Goal: Find specific page/section: Find specific page/section

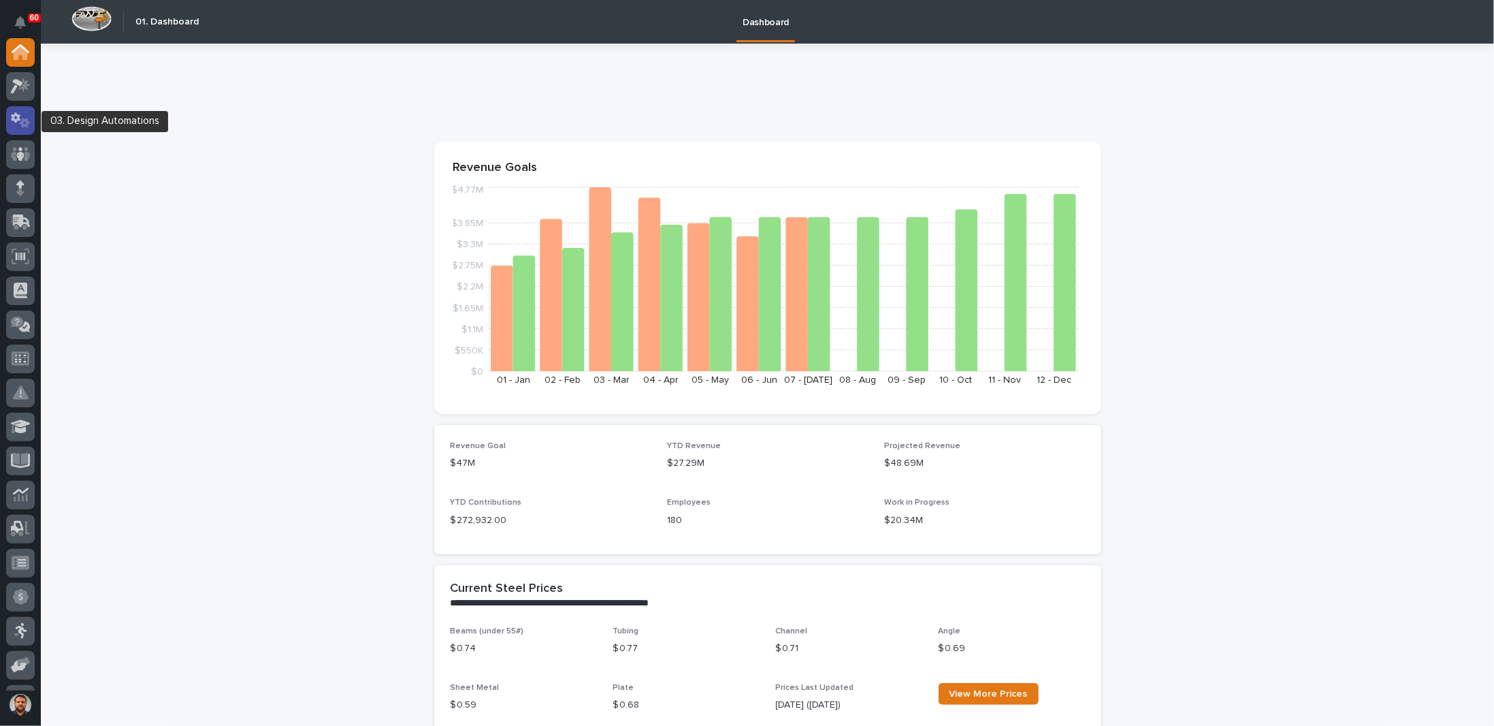
click at [18, 118] on icon at bounding box center [16, 117] width 10 height 10
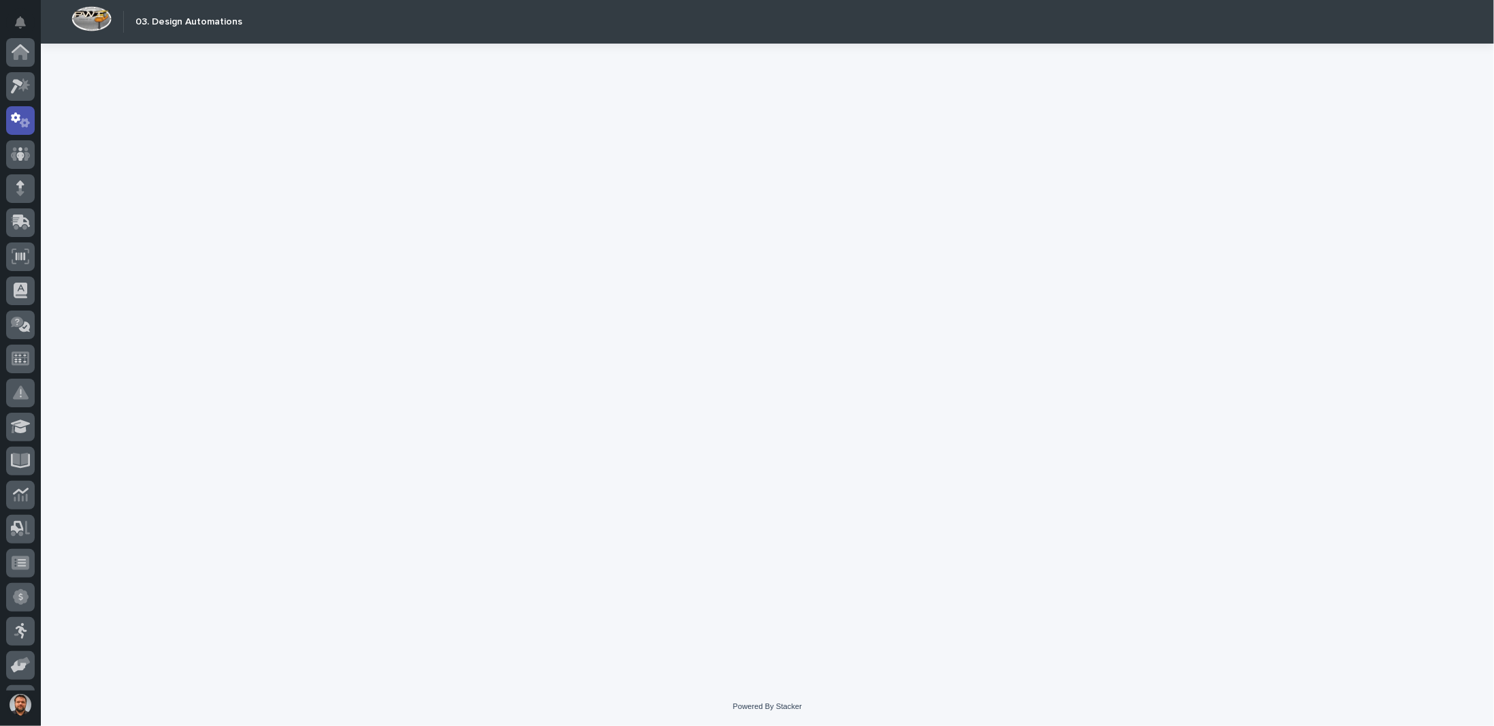
scroll to position [68, 0]
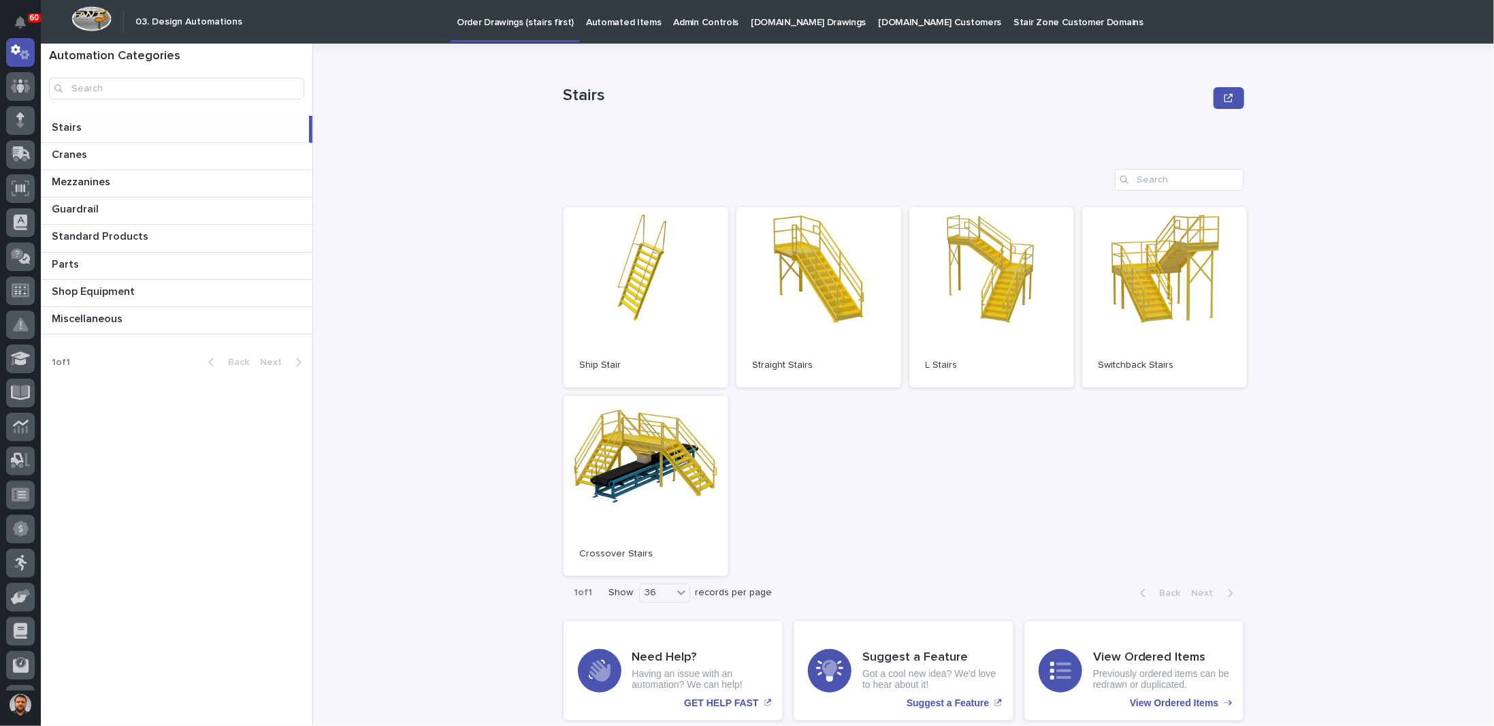
click at [795, 25] on p "[DOMAIN_NAME] Drawings" at bounding box center [808, 14] width 115 height 29
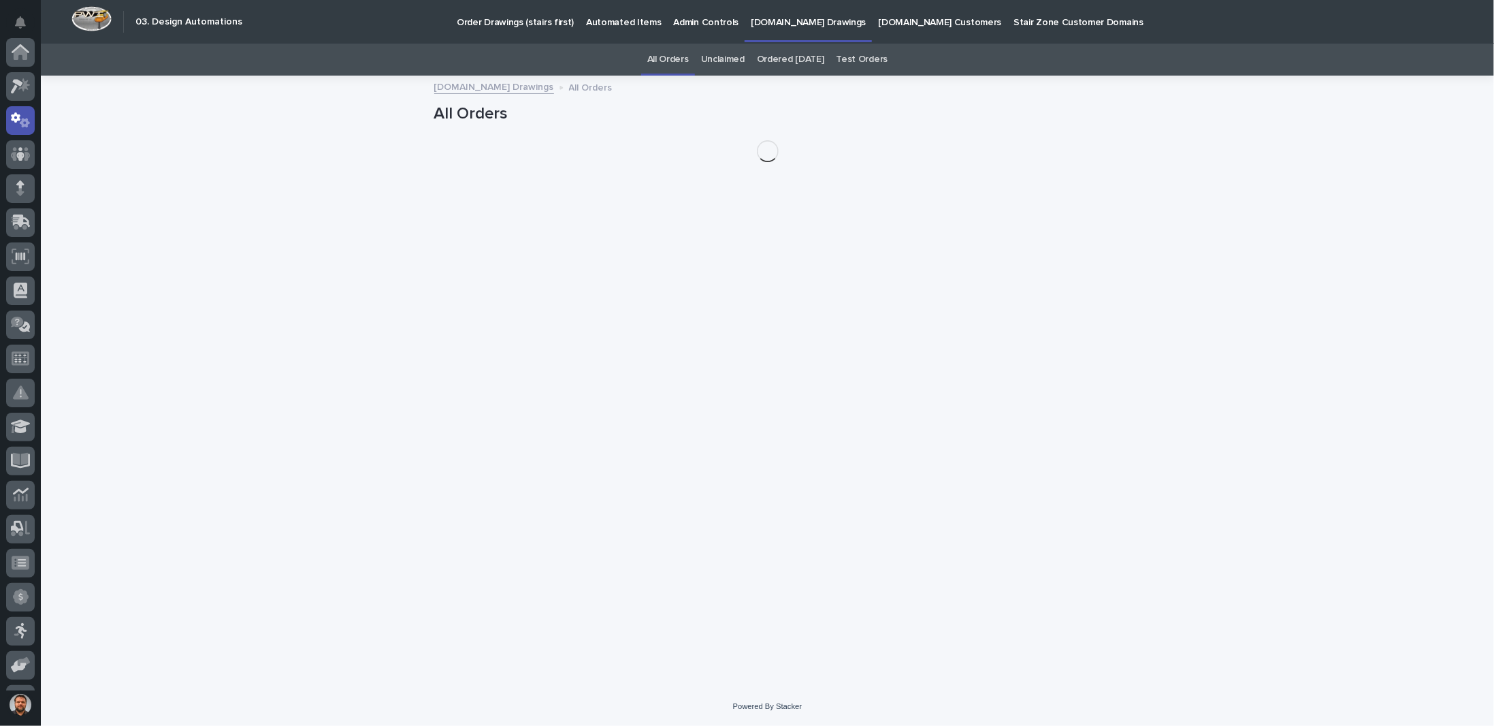
scroll to position [68, 0]
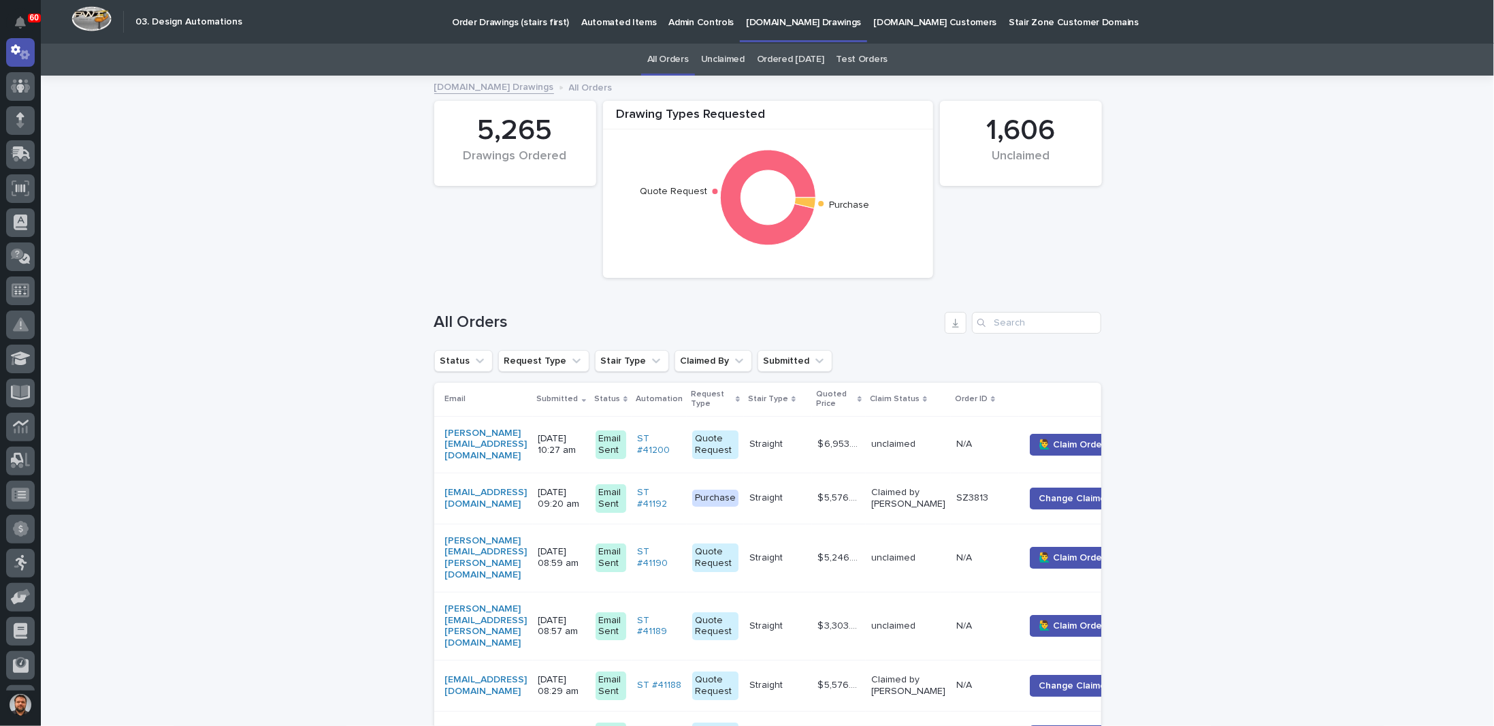
click at [585, 494] on p "[DATE] 09:20 am" at bounding box center [562, 498] width 46 height 23
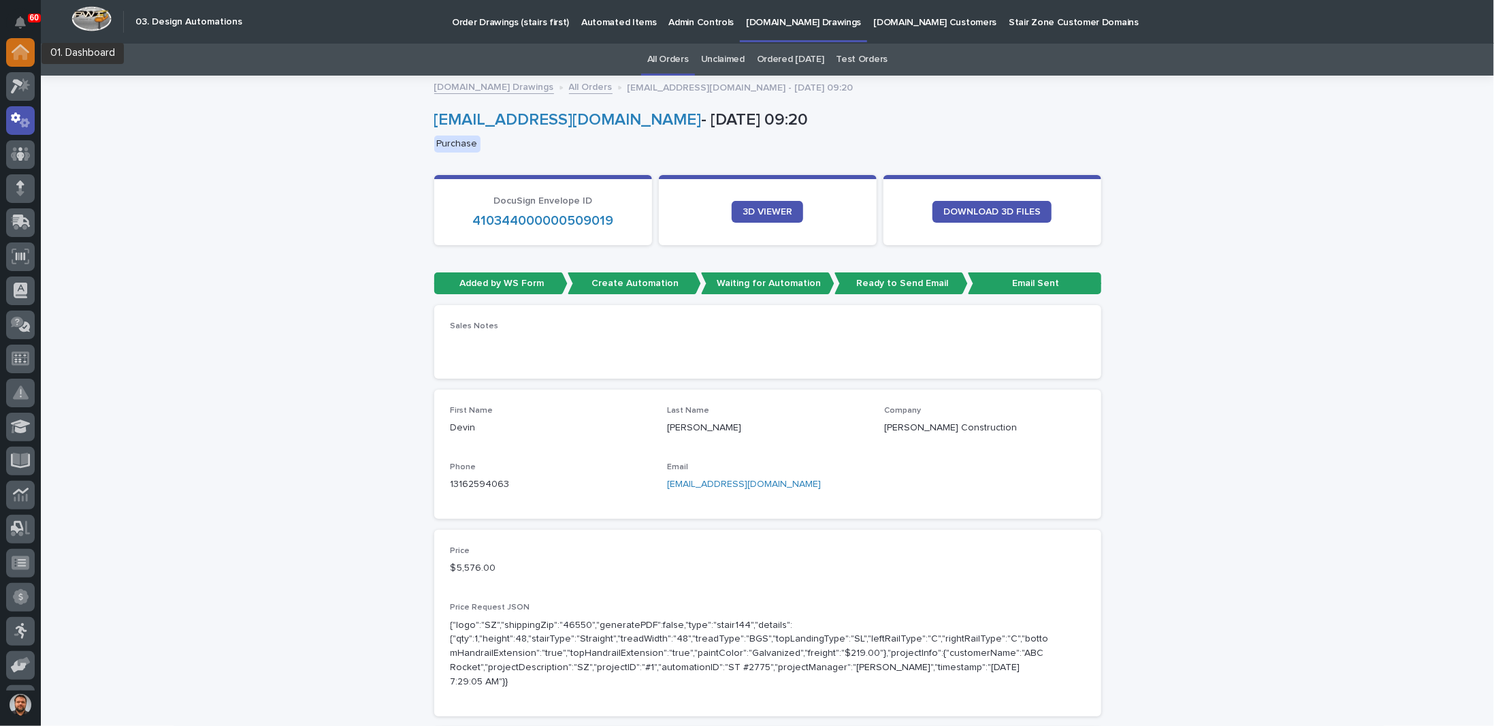
click at [28, 57] on icon at bounding box center [21, 52] width 18 height 16
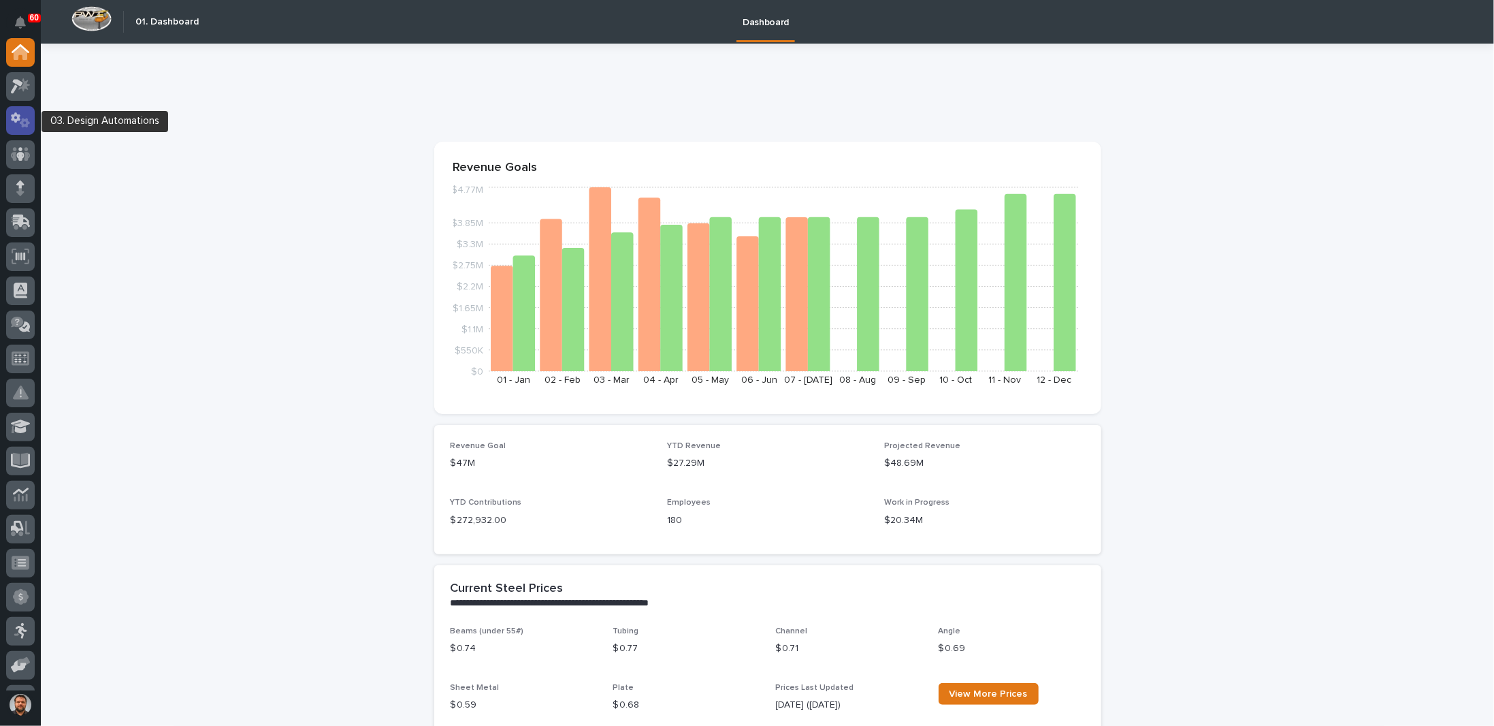
click at [20, 118] on icon at bounding box center [21, 120] width 20 height 16
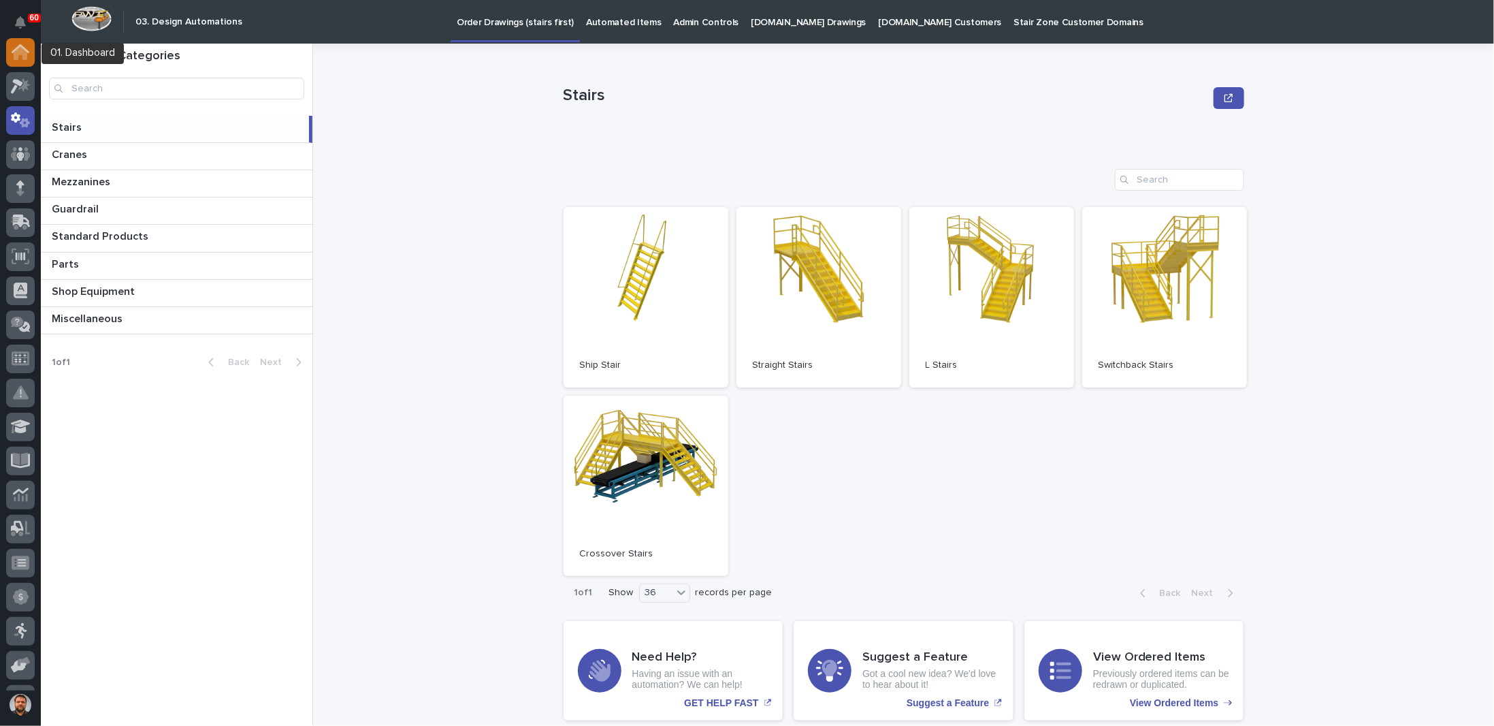
click at [23, 54] on icon at bounding box center [21, 53] width 14 height 14
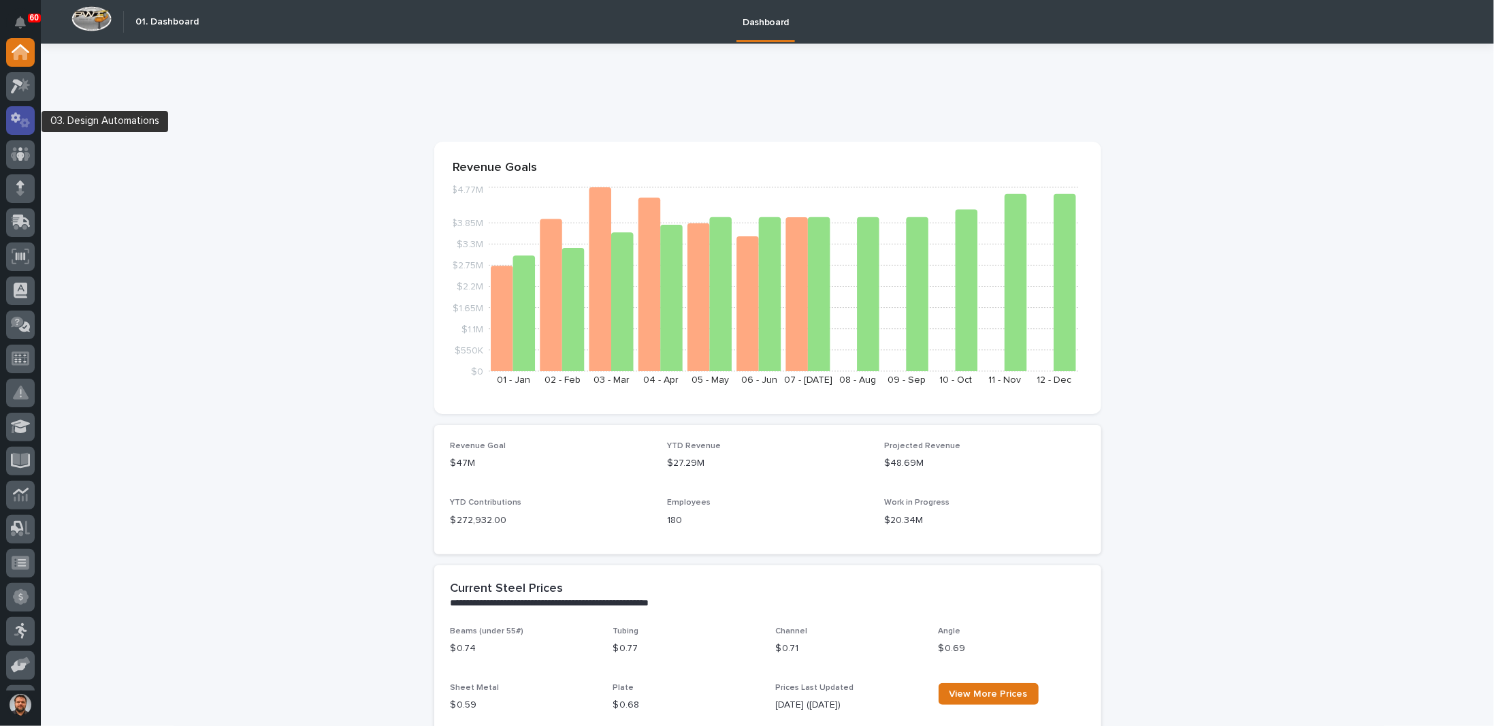
click at [22, 123] on icon at bounding box center [25, 123] width 10 height 10
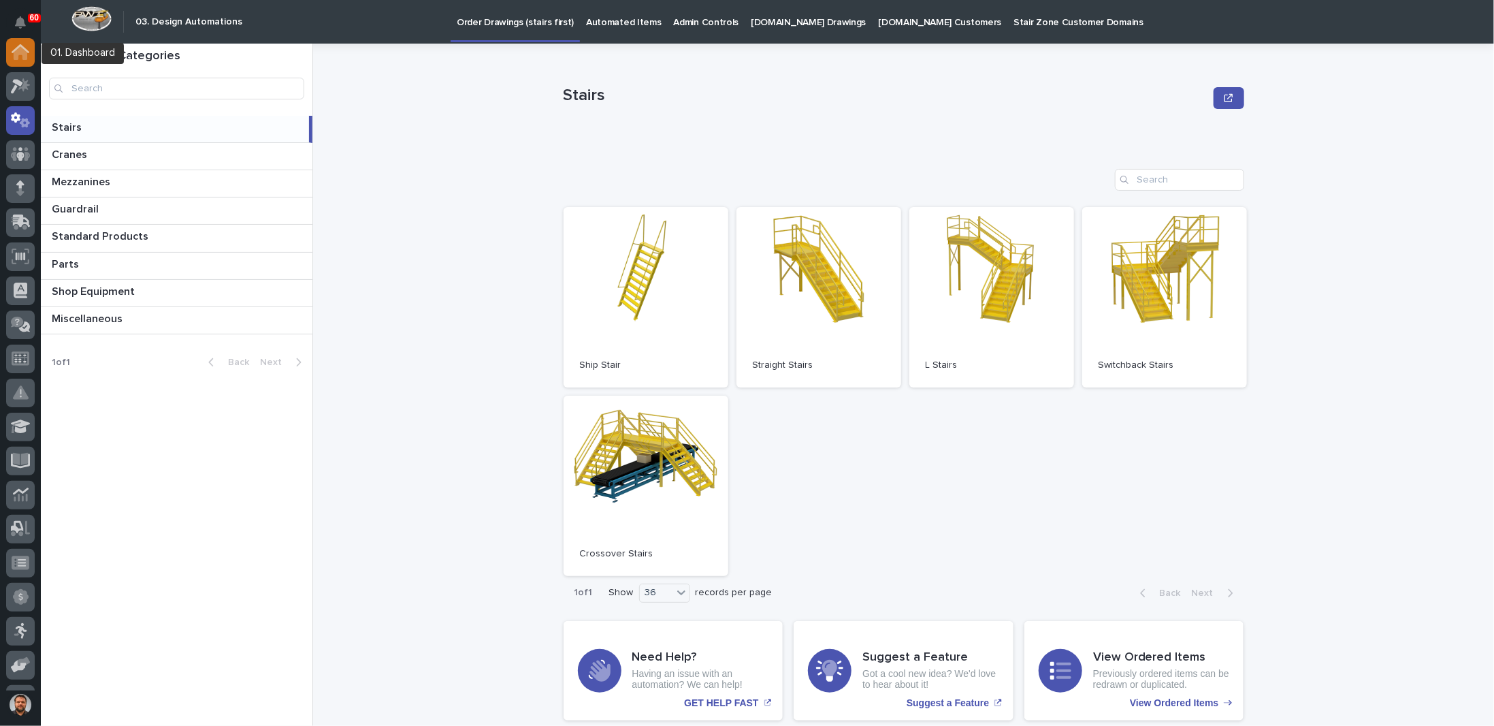
click at [19, 57] on icon at bounding box center [21, 52] width 18 height 16
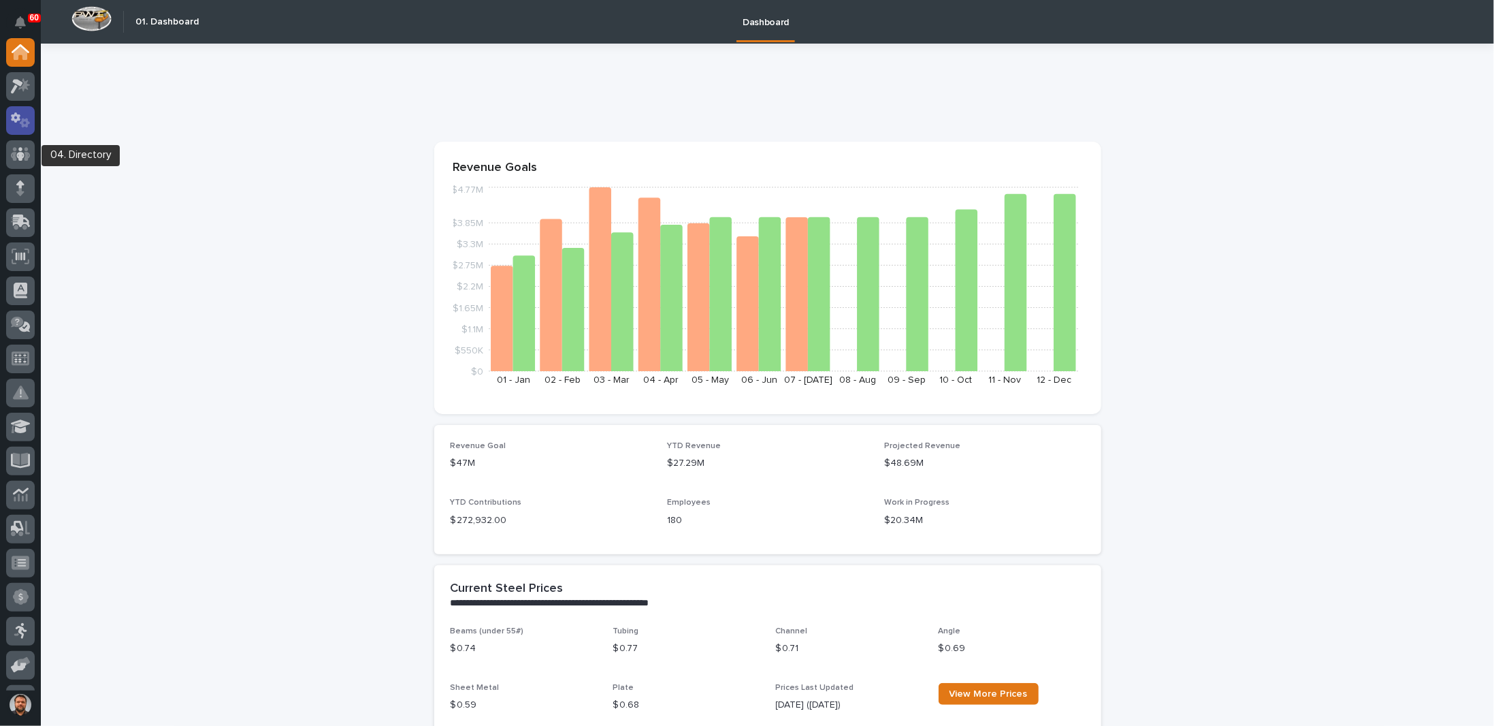
click at [22, 130] on div at bounding box center [20, 120] width 29 height 29
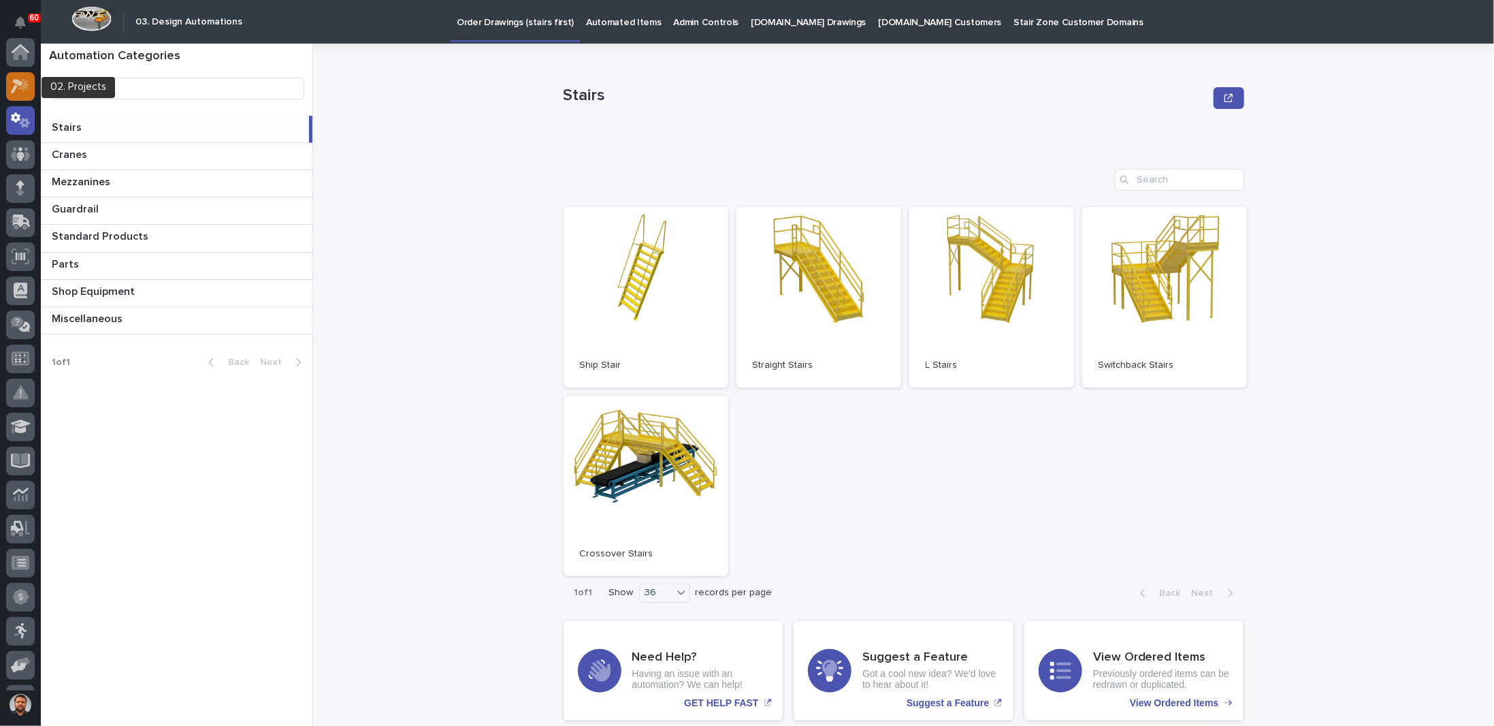
click at [20, 91] on icon at bounding box center [21, 86] width 20 height 16
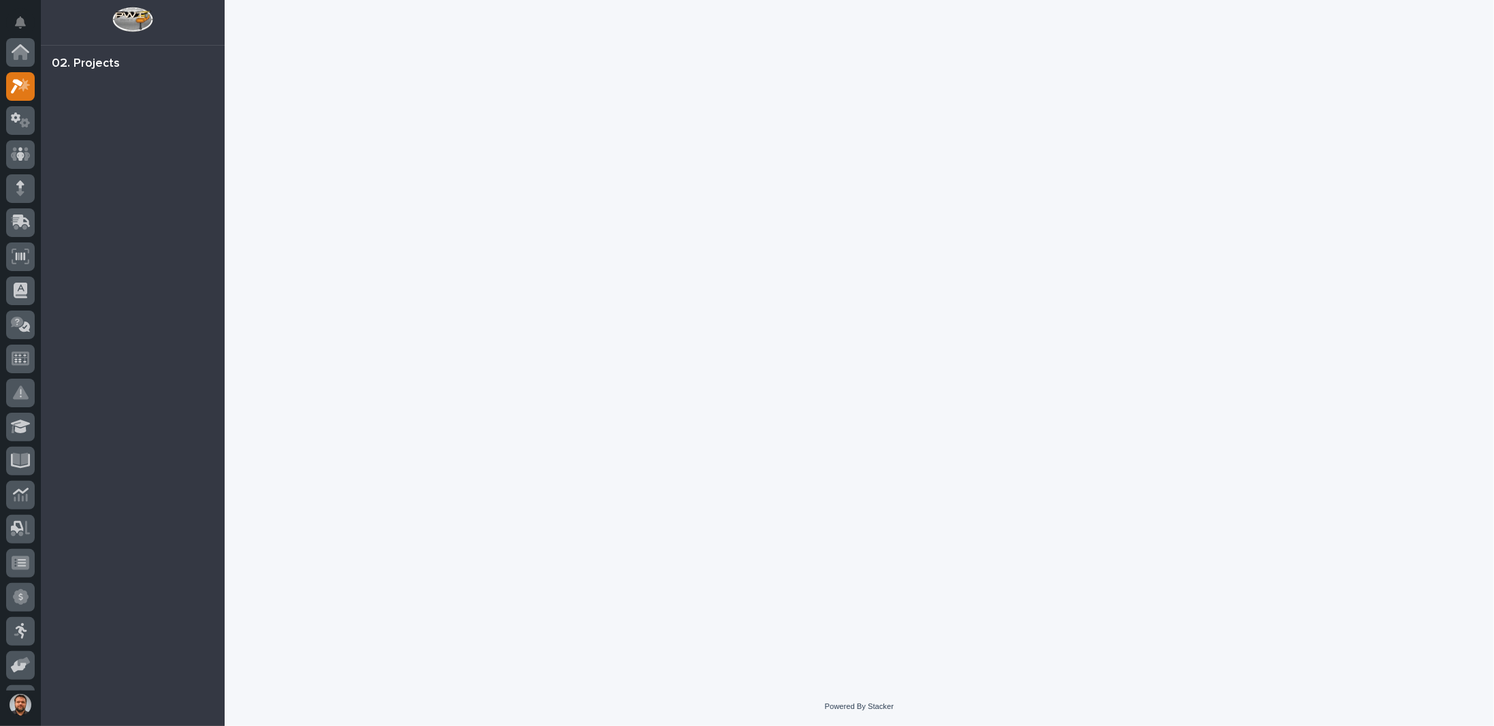
scroll to position [34, 0]
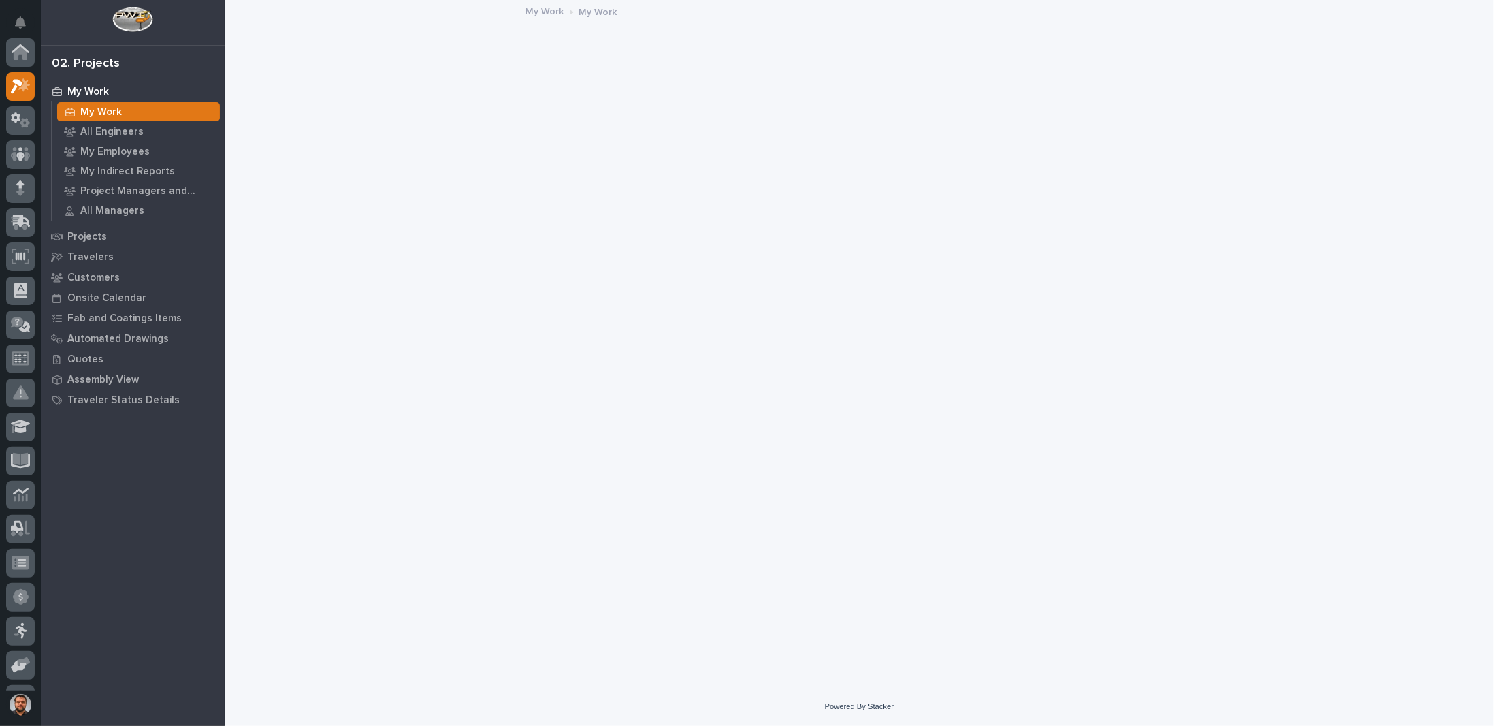
scroll to position [34, 0]
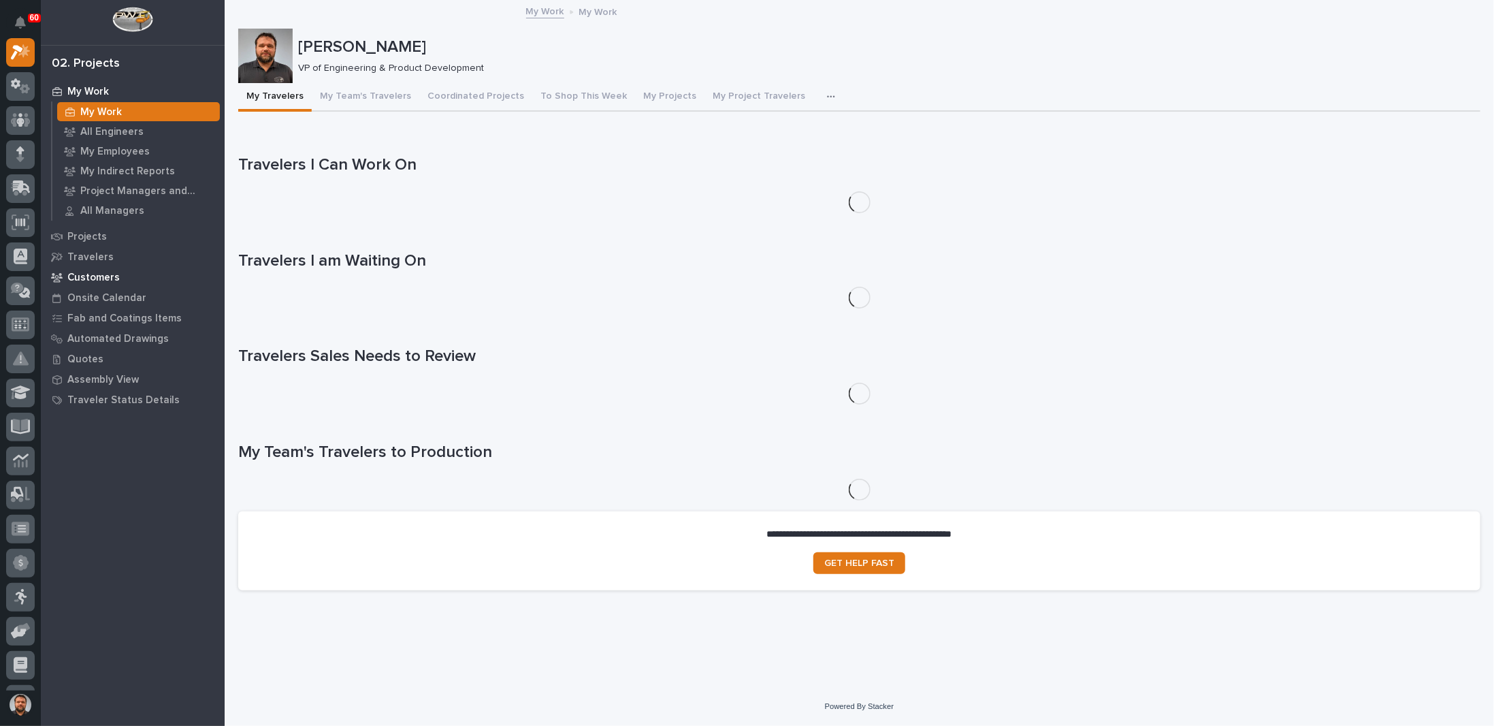
click at [90, 276] on p "Customers" at bounding box center [93, 278] width 52 height 12
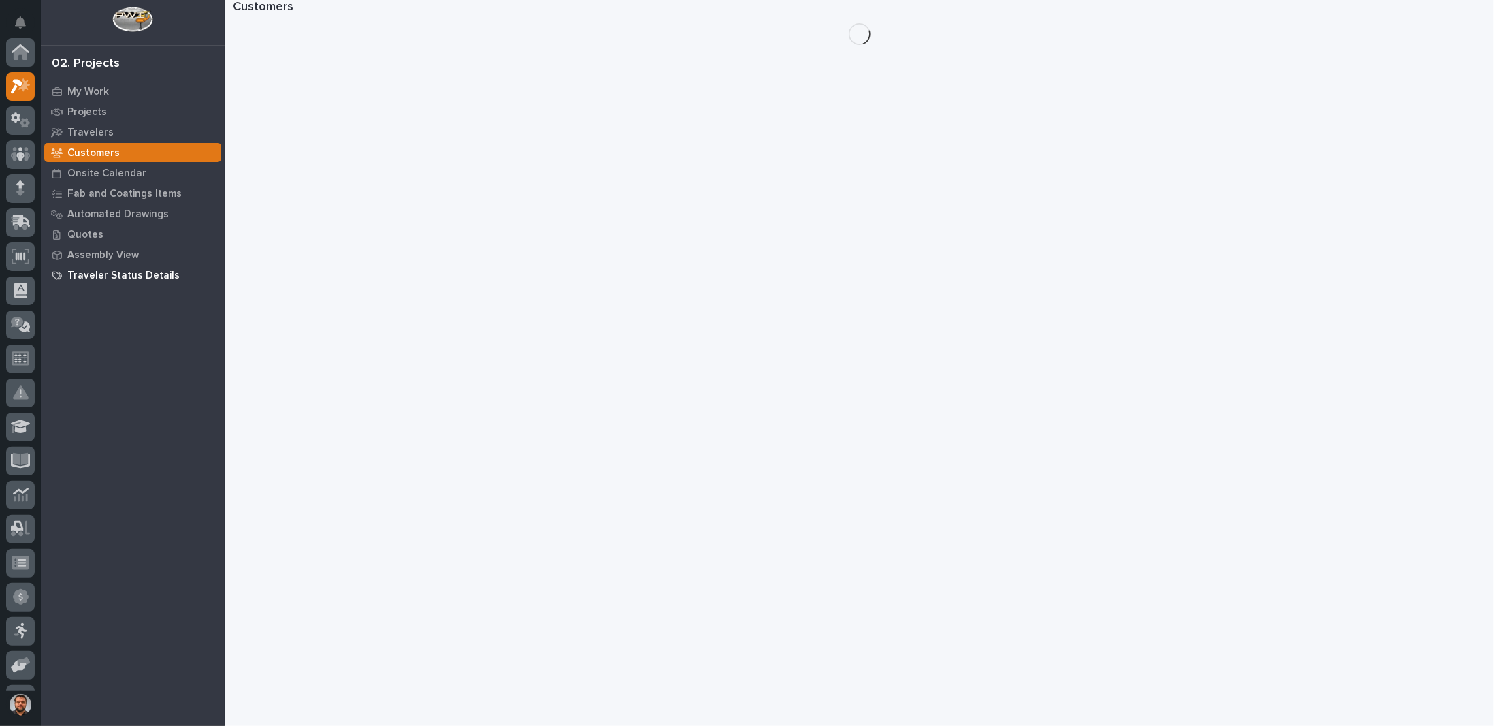
scroll to position [34, 0]
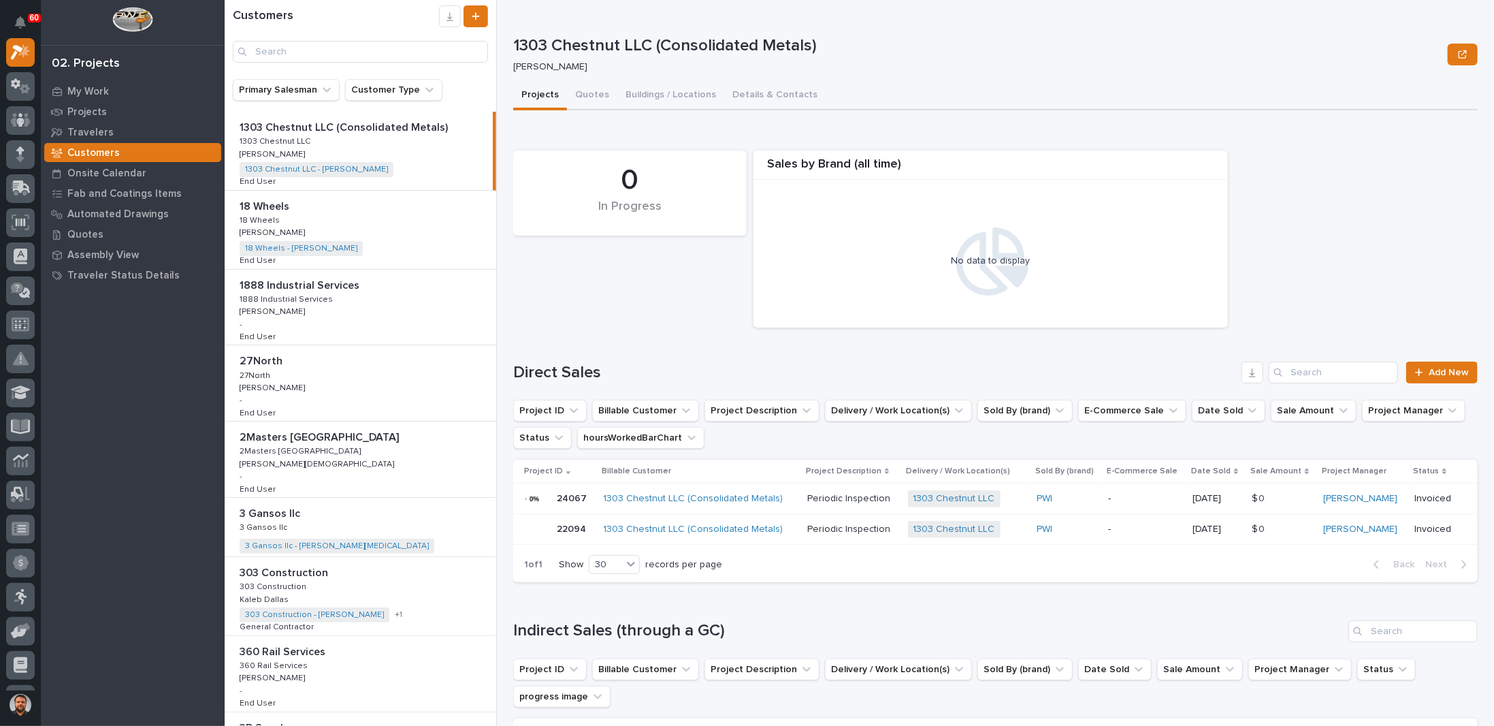
click at [272, 205] on p "18 Wheels" at bounding box center [266, 205] width 52 height 16
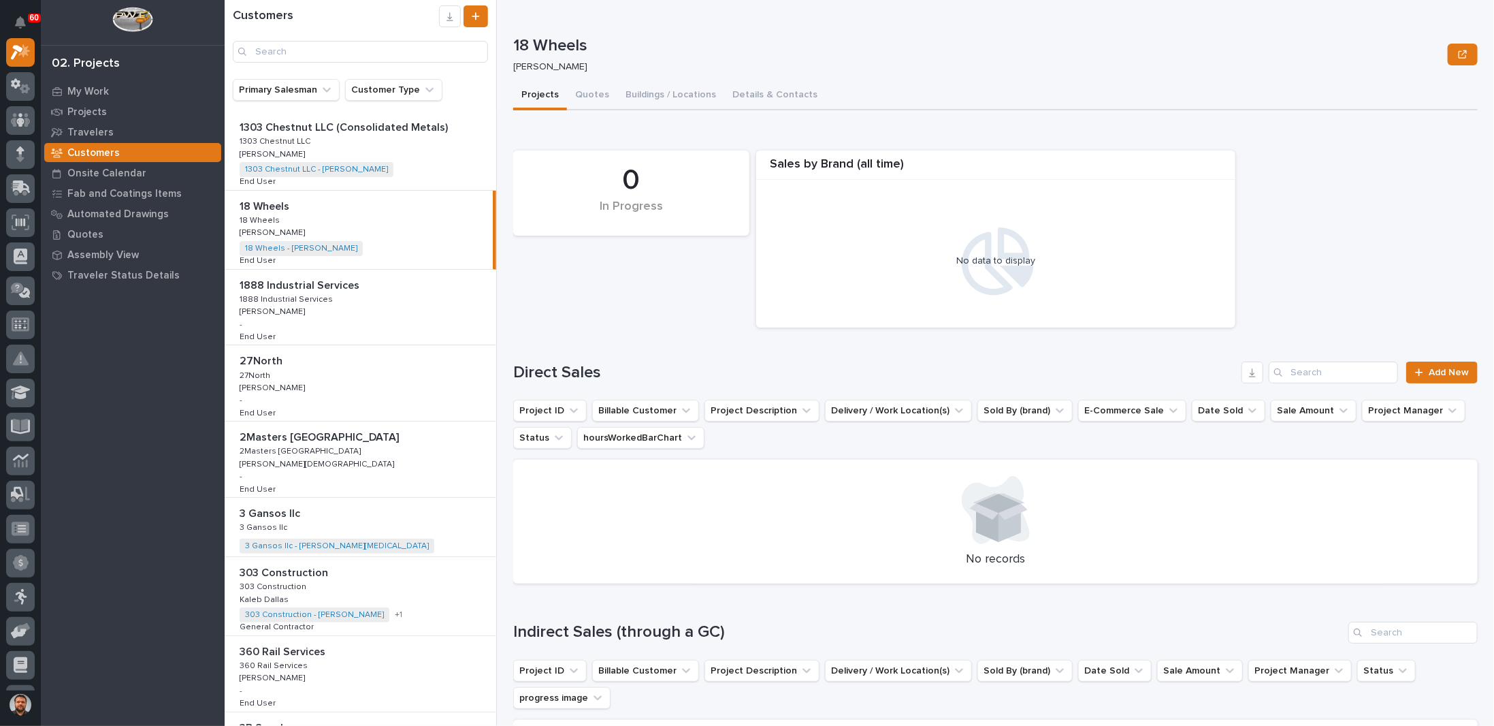
click at [356, 287] on p "1888 Industrial Services" at bounding box center [301, 284] width 123 height 16
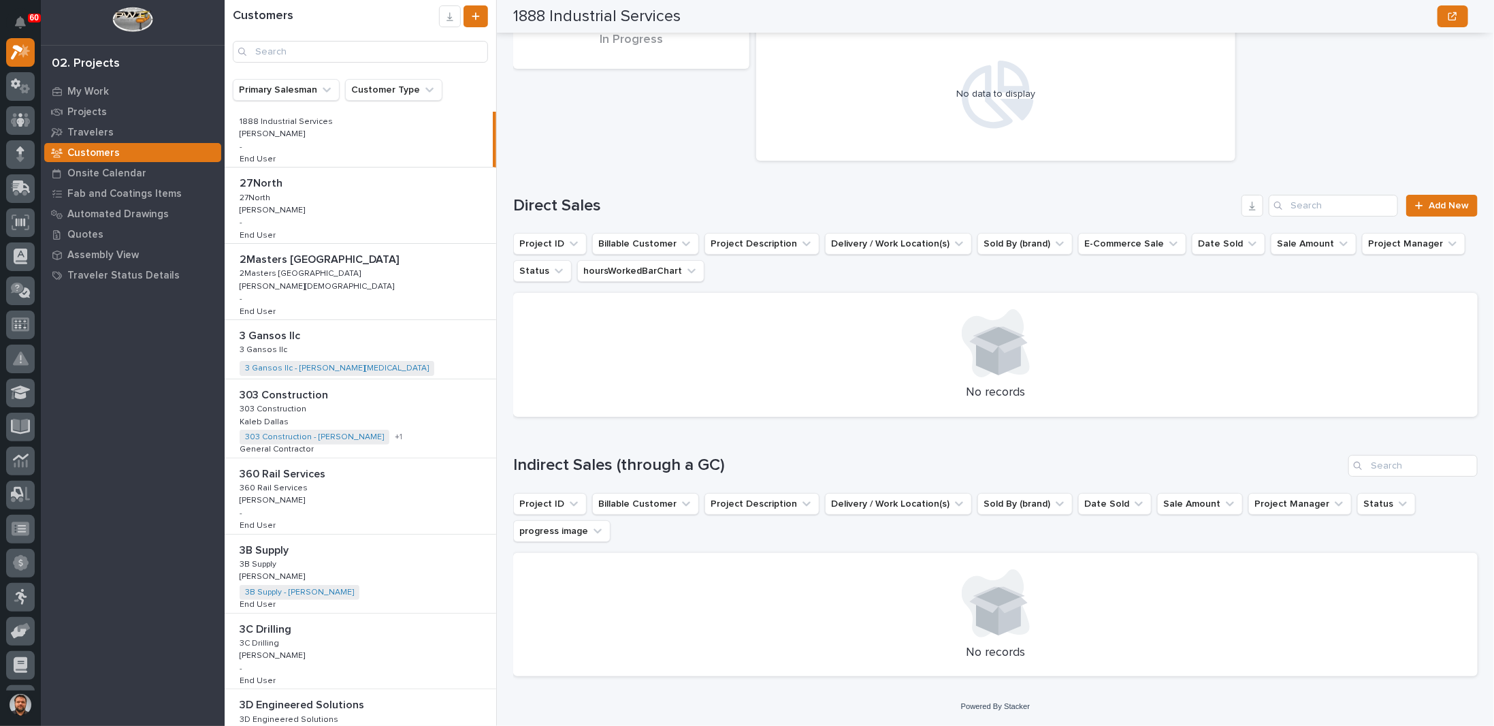
scroll to position [204, 0]
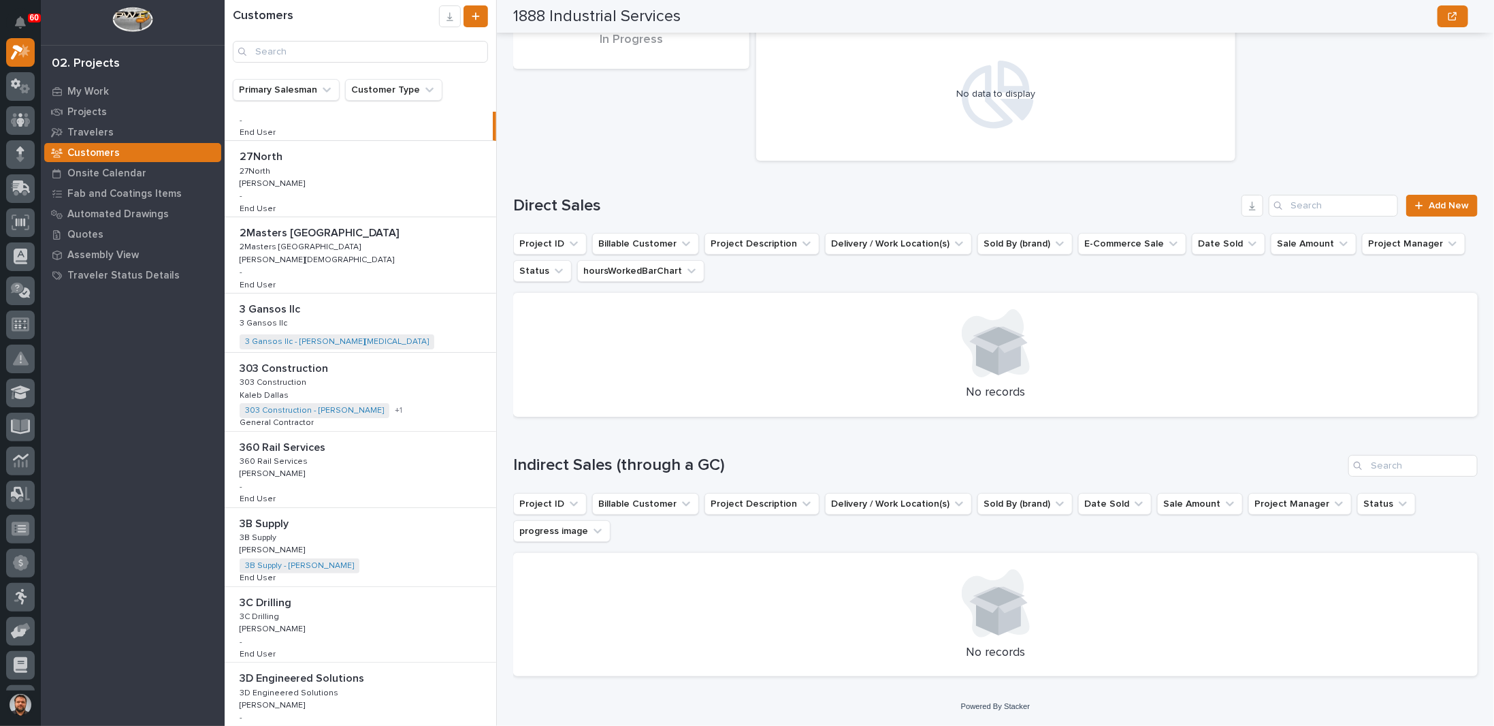
click at [358, 464] on div "360 Rail Services 360 Rail Services 360 Rail Services 360 Rail Services [PERSON…" at bounding box center [361, 470] width 272 height 76
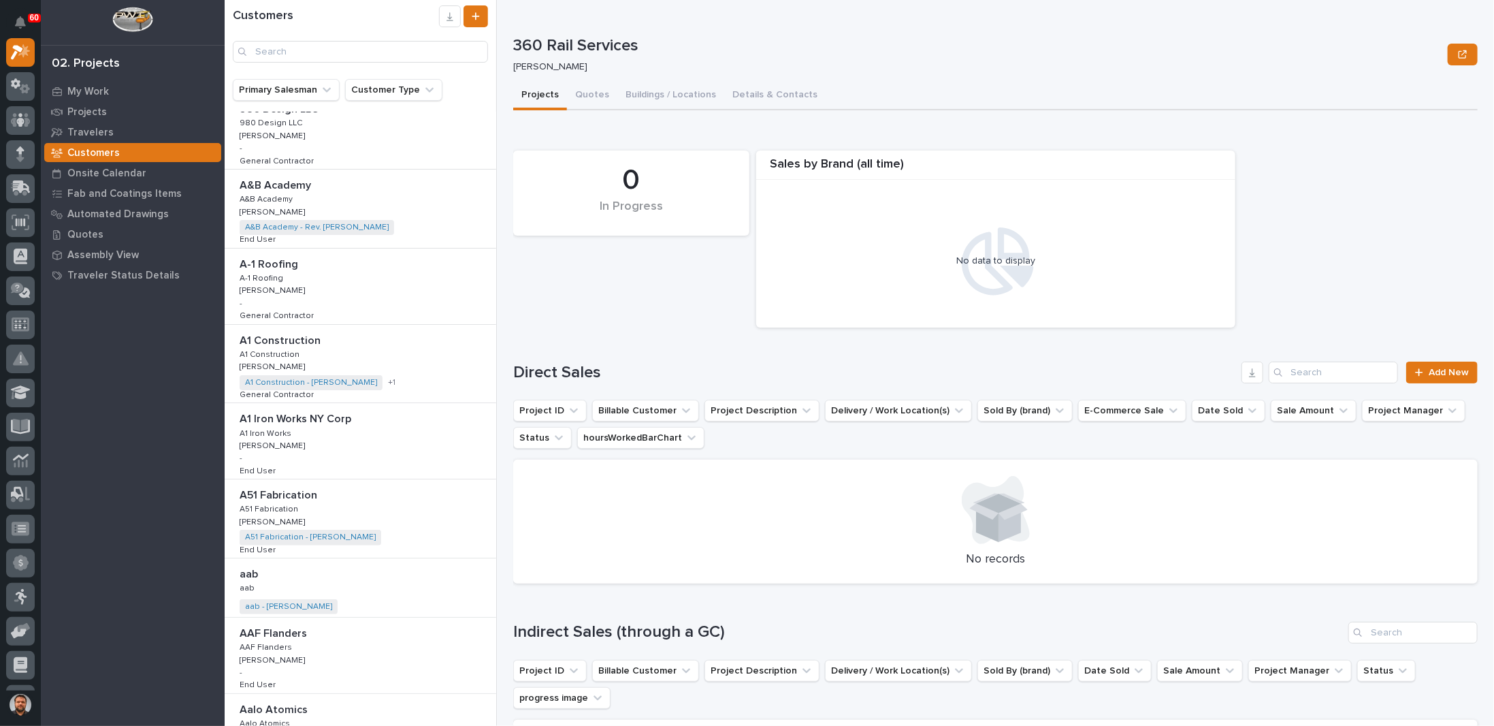
scroll to position [1566, 0]
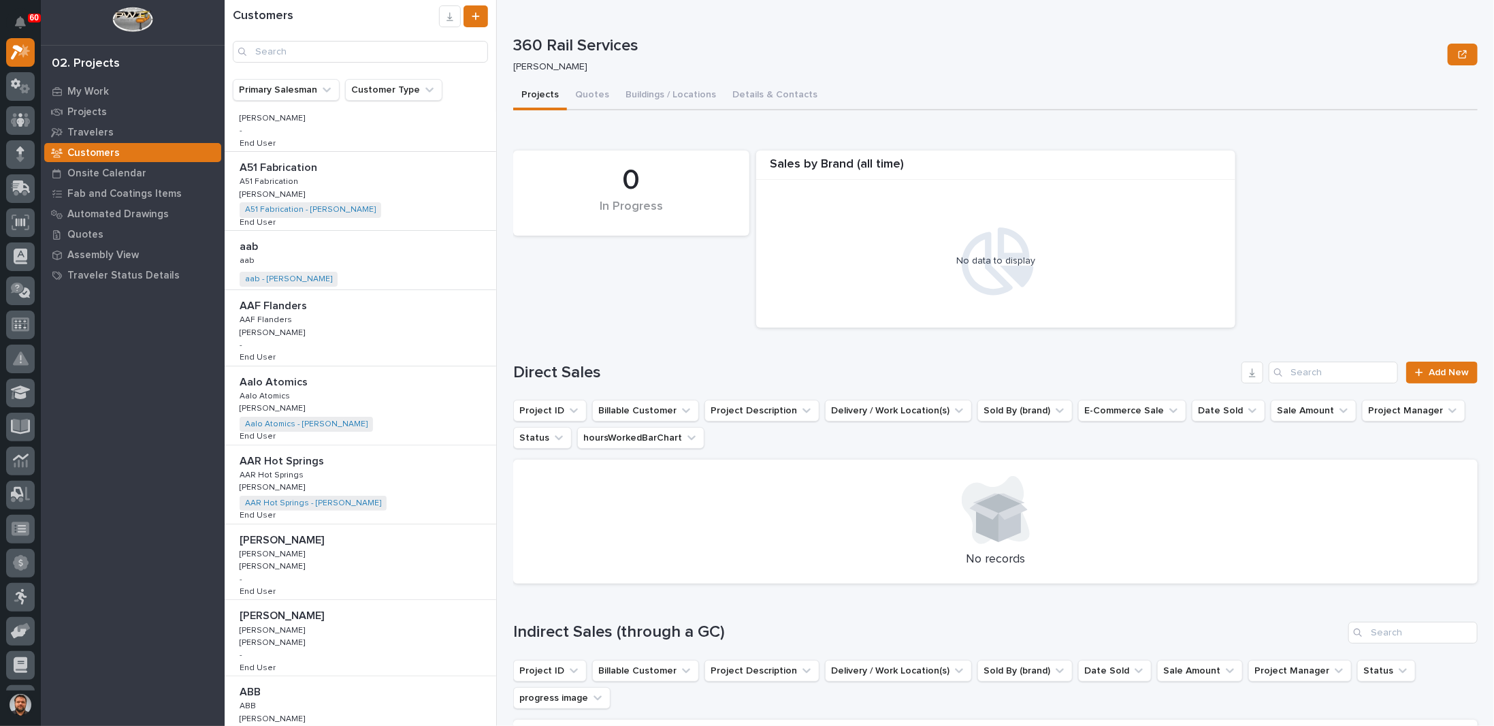
click at [347, 458] on p at bounding box center [363, 461] width 247 height 13
click at [414, 93] on button "Customer Type" at bounding box center [393, 90] width 97 height 22
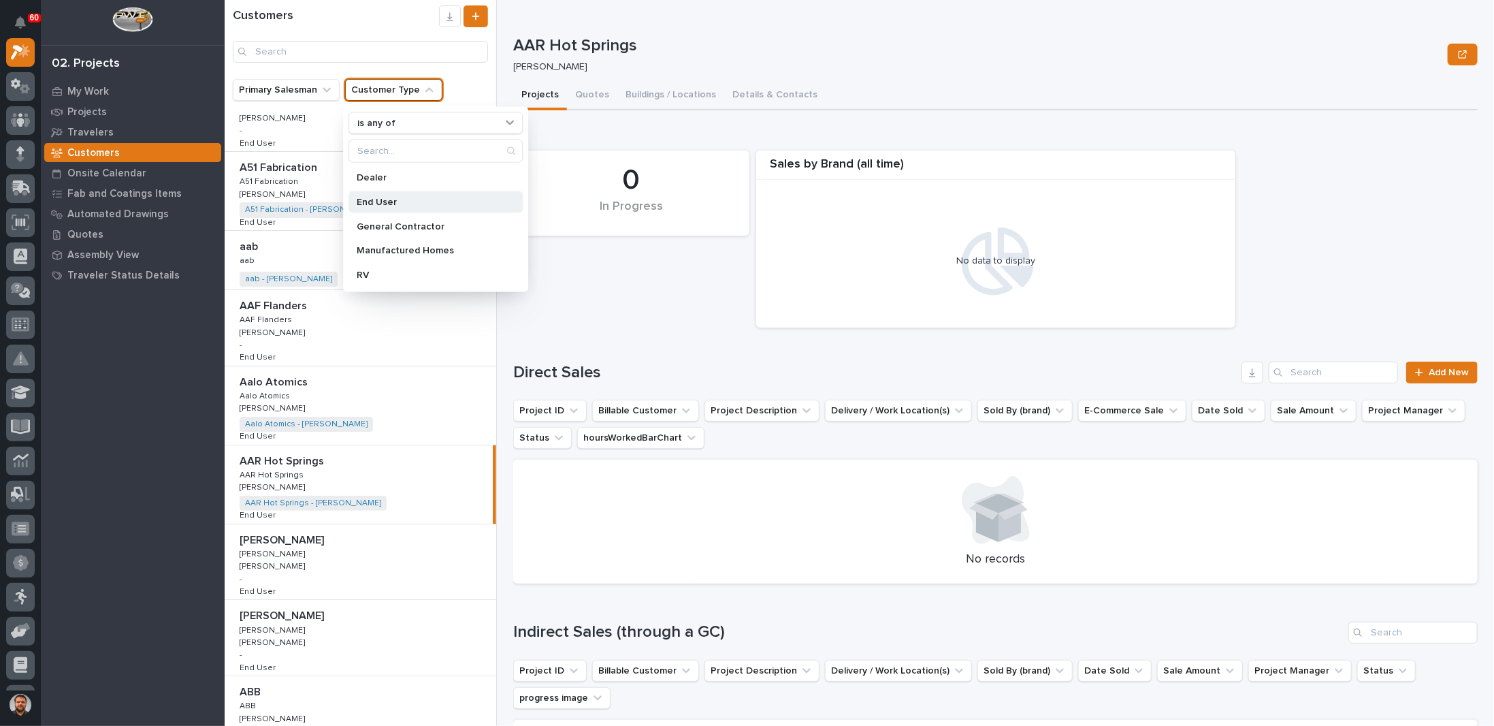
click at [379, 199] on p "End User" at bounding box center [429, 202] width 144 height 10
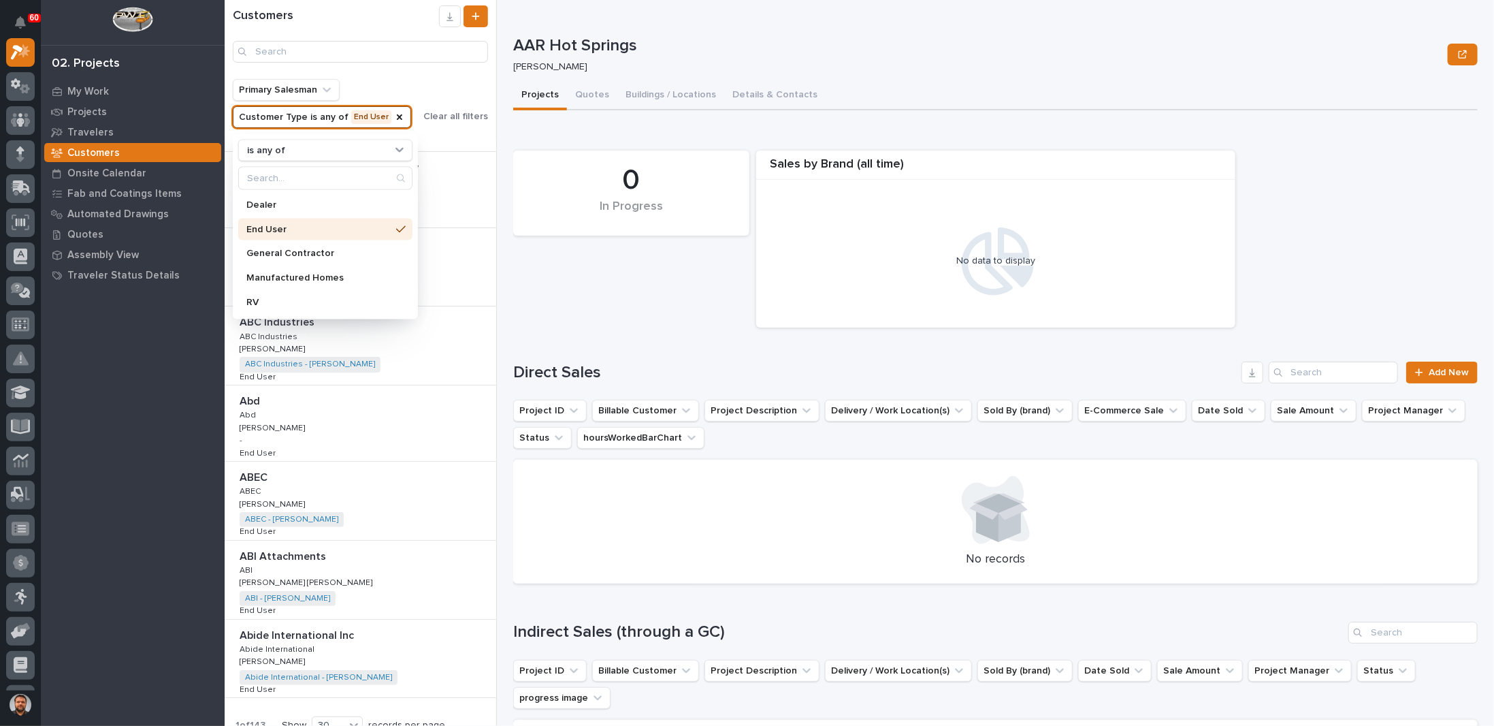
scroll to position [1341, 0]
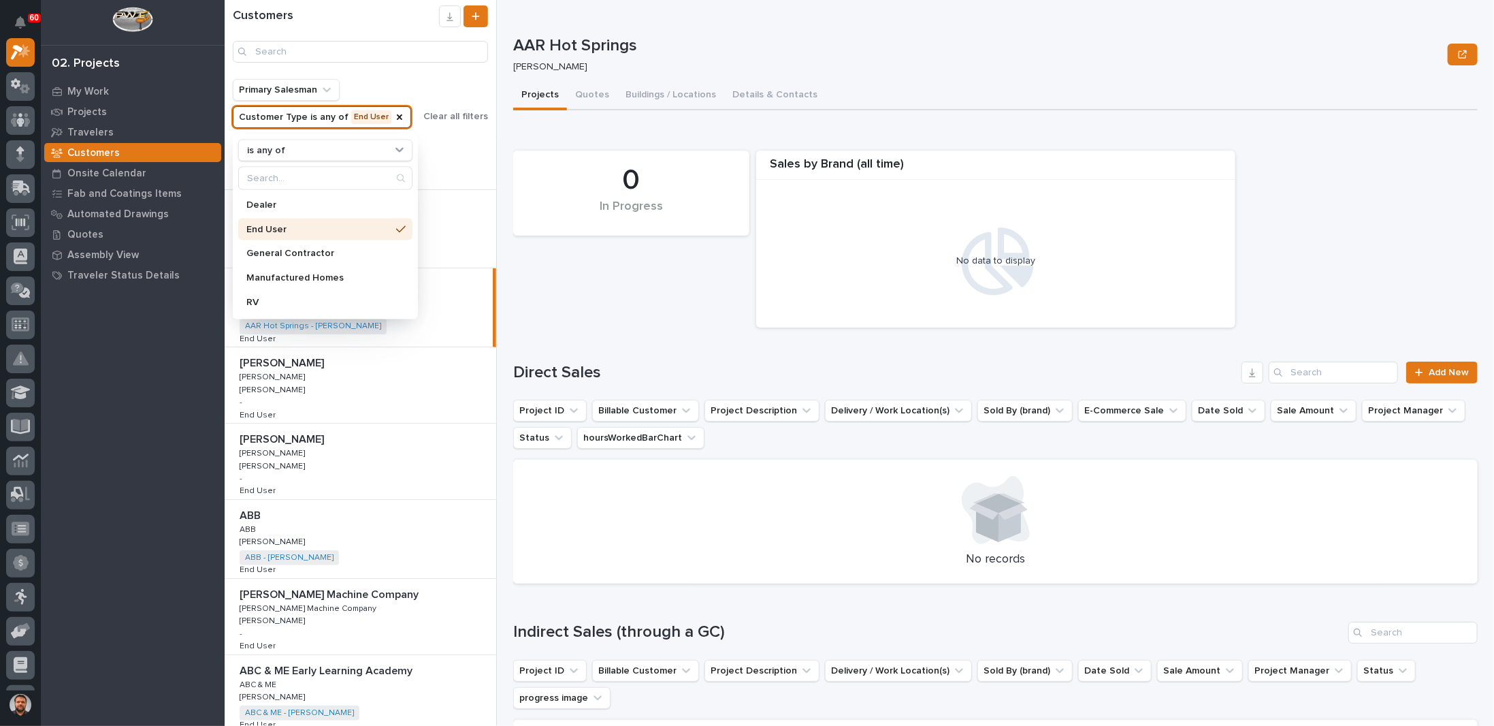
click at [408, 70] on div "Customers" at bounding box center [361, 39] width 272 height 79
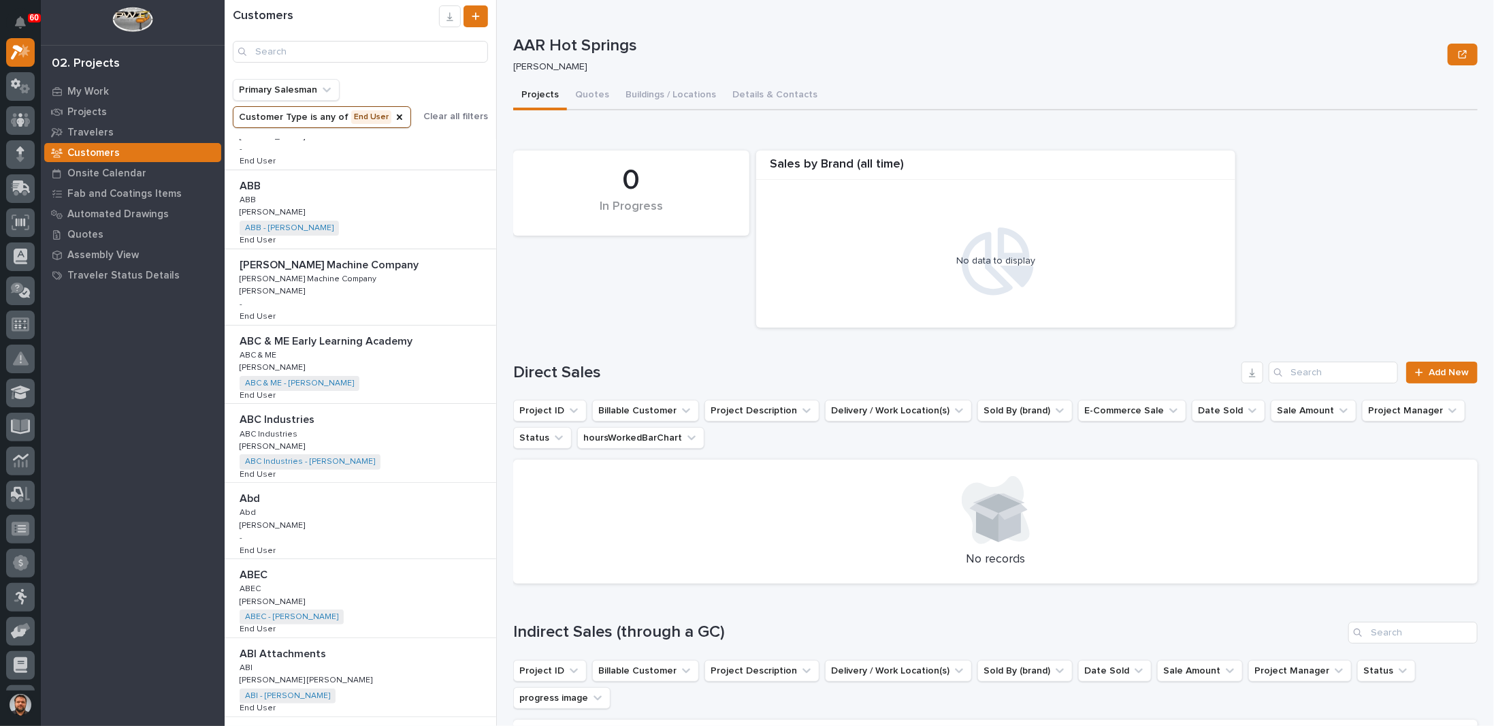
scroll to position [1810, 0]
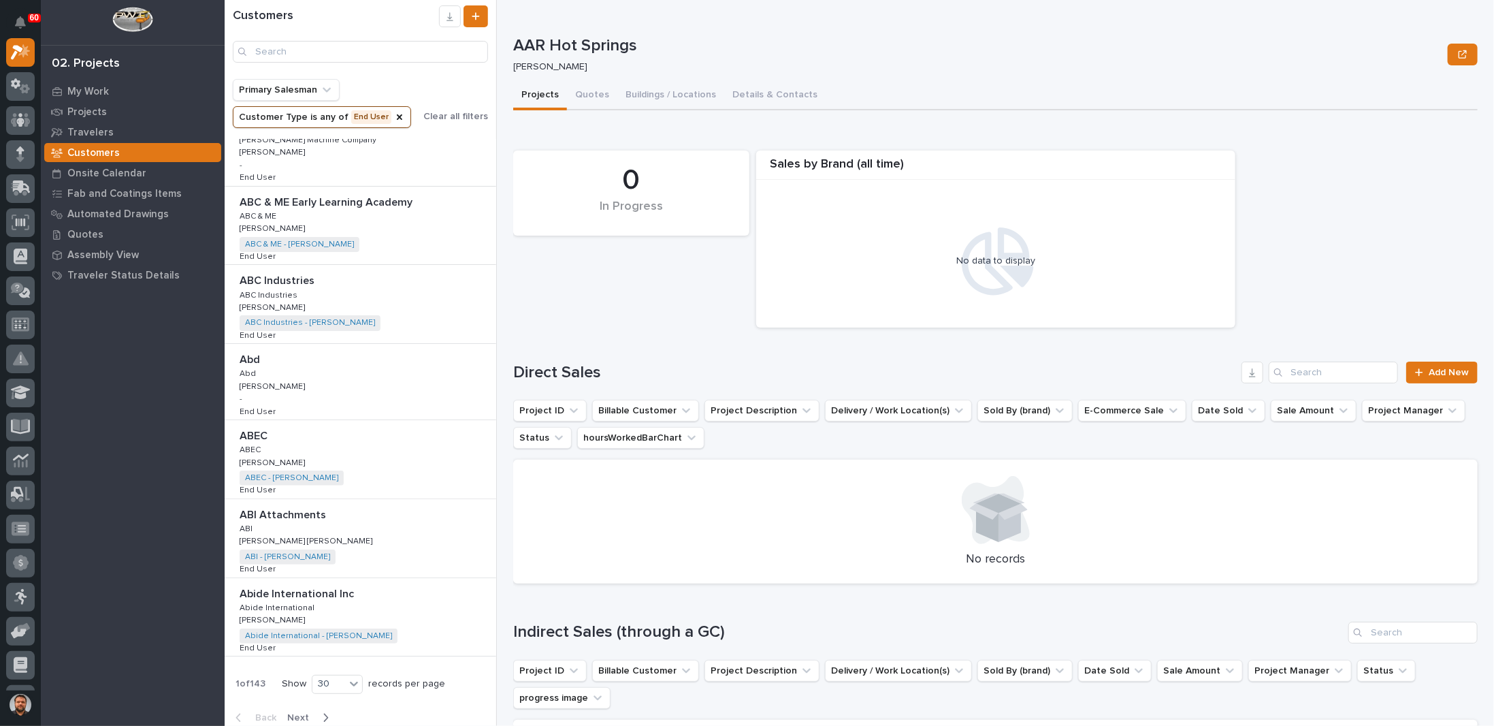
click at [342, 509] on p at bounding box center [363, 515] width 247 height 13
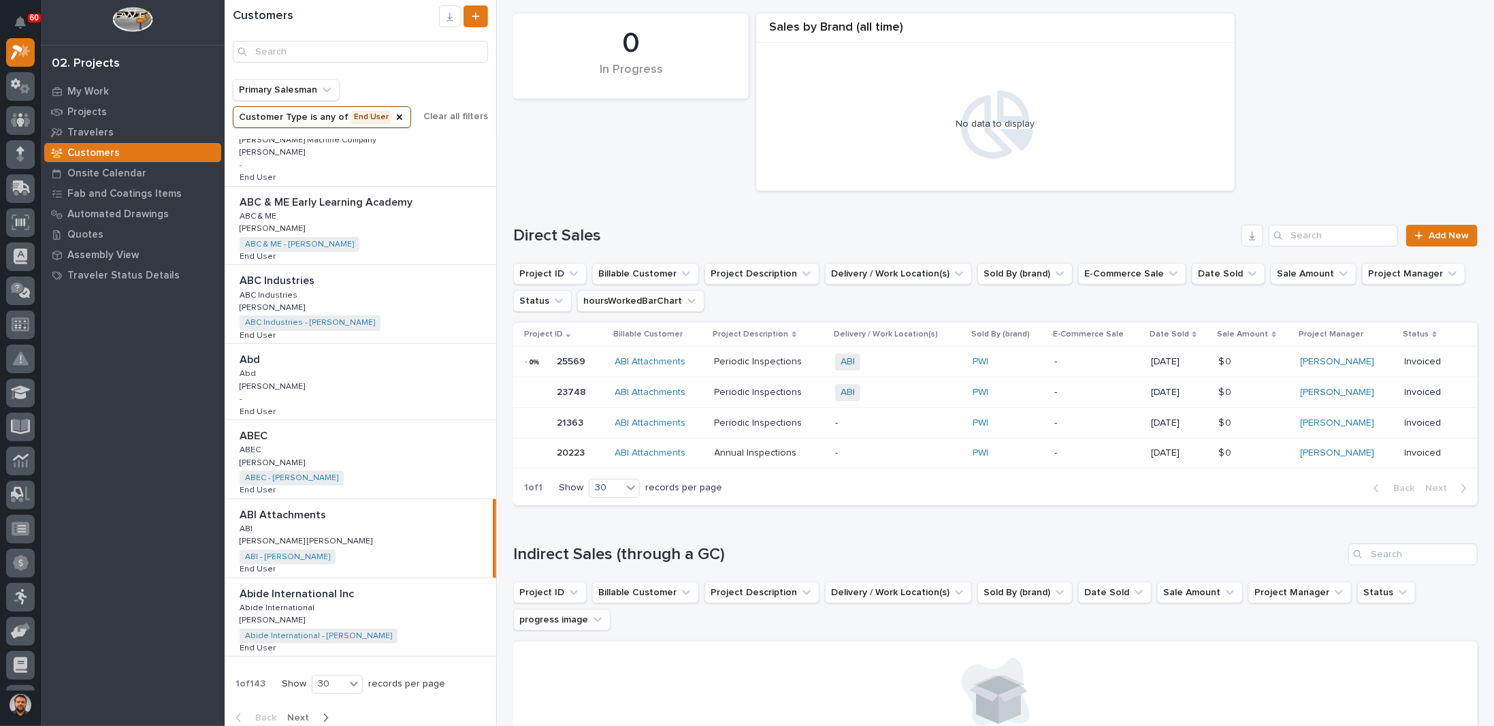
scroll to position [305, 0]
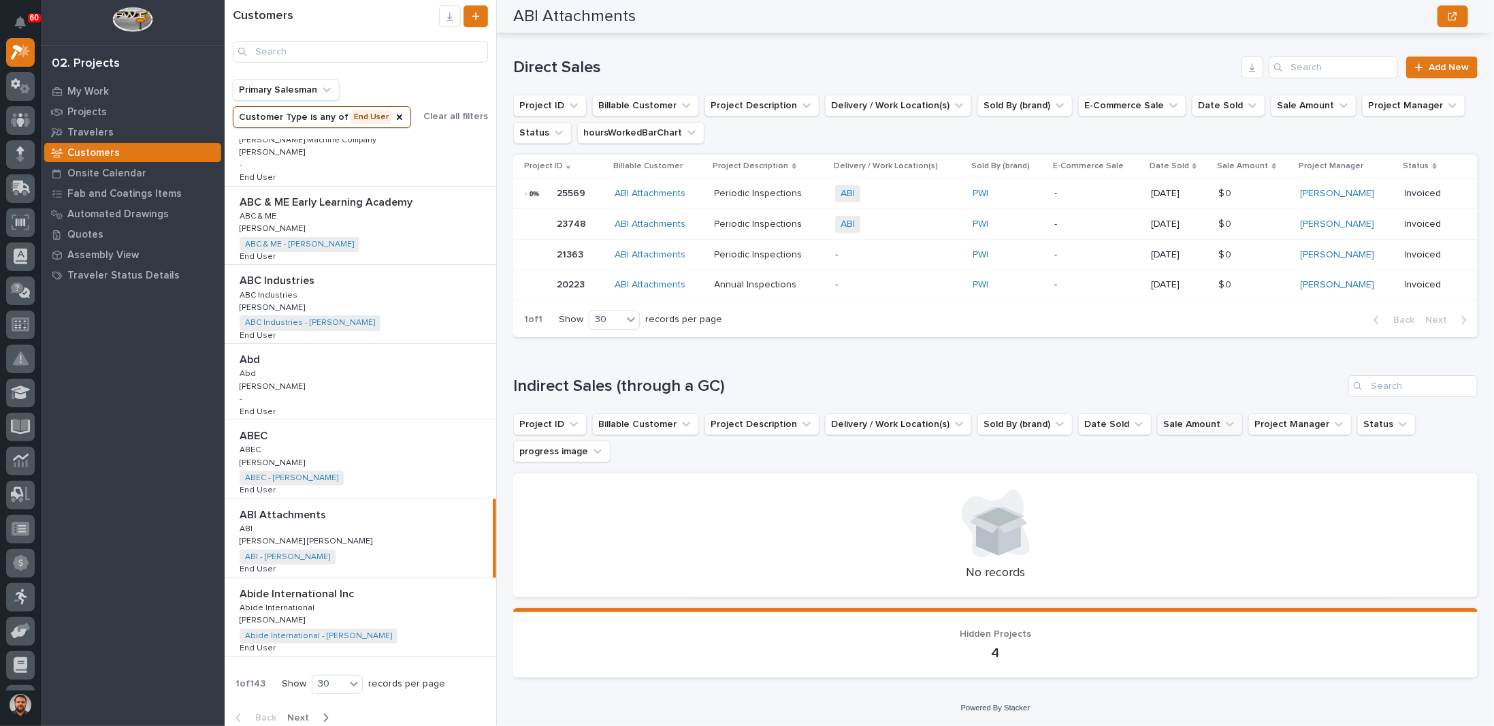
click at [1223, 428] on icon "Sale Amount" at bounding box center [1230, 424] width 14 height 14
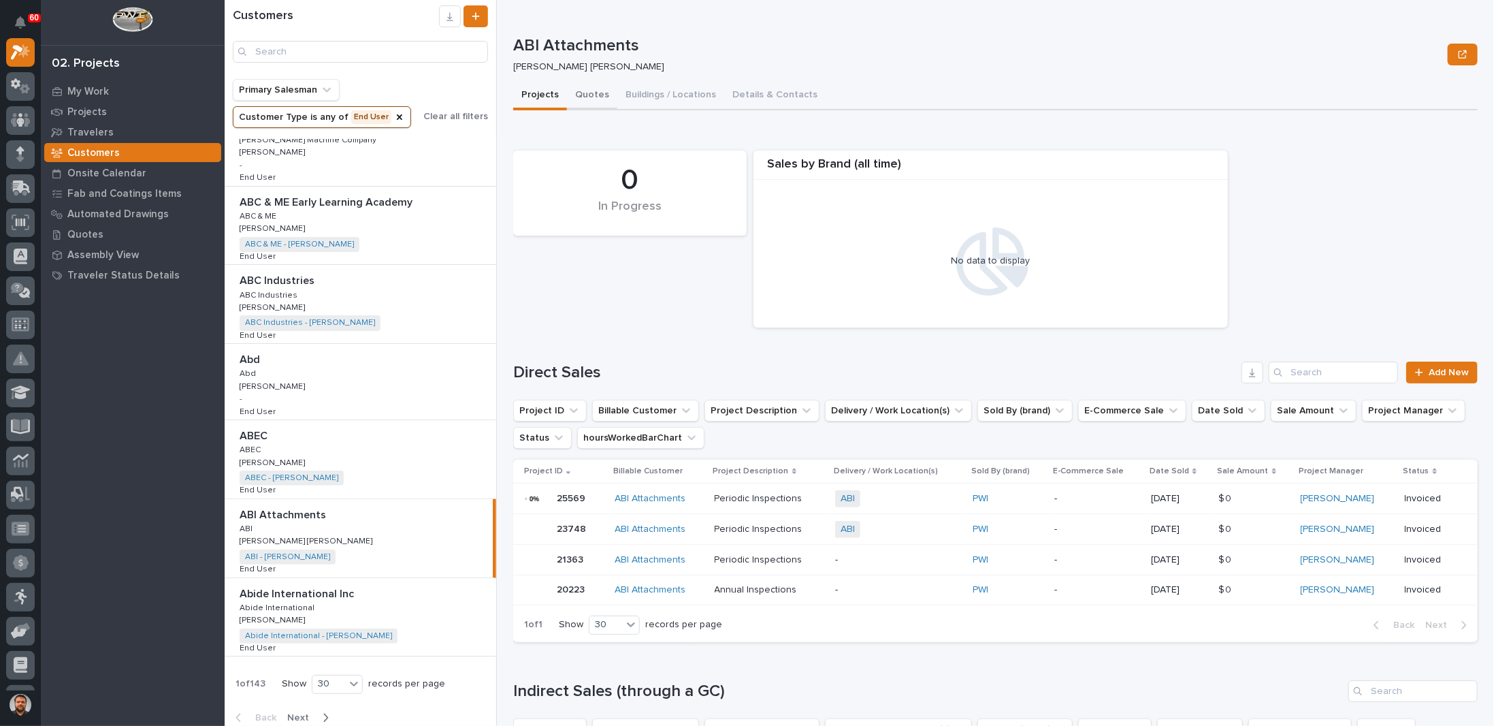
click at [583, 94] on button "Quotes" at bounding box center [592, 96] width 50 height 29
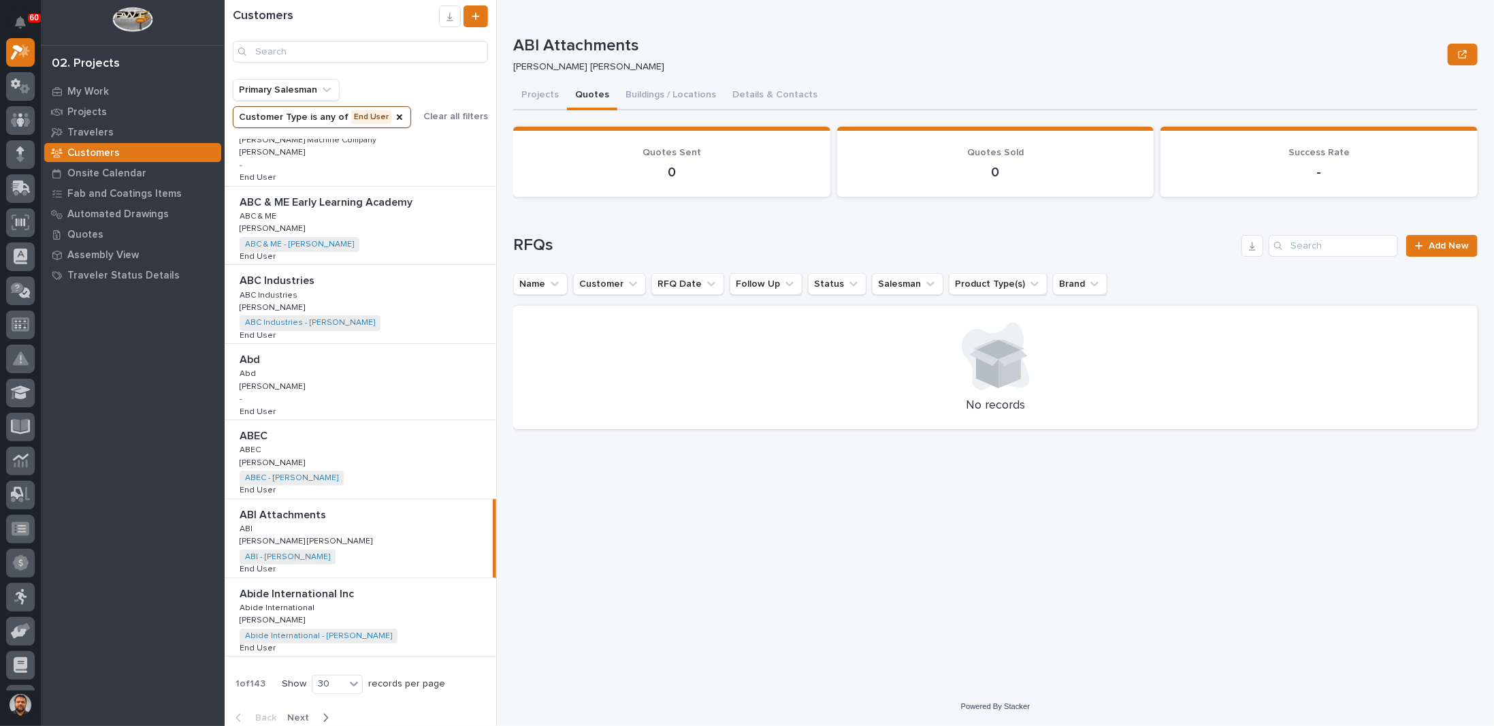
click at [319, 711] on div "button" at bounding box center [323, 717] width 12 height 12
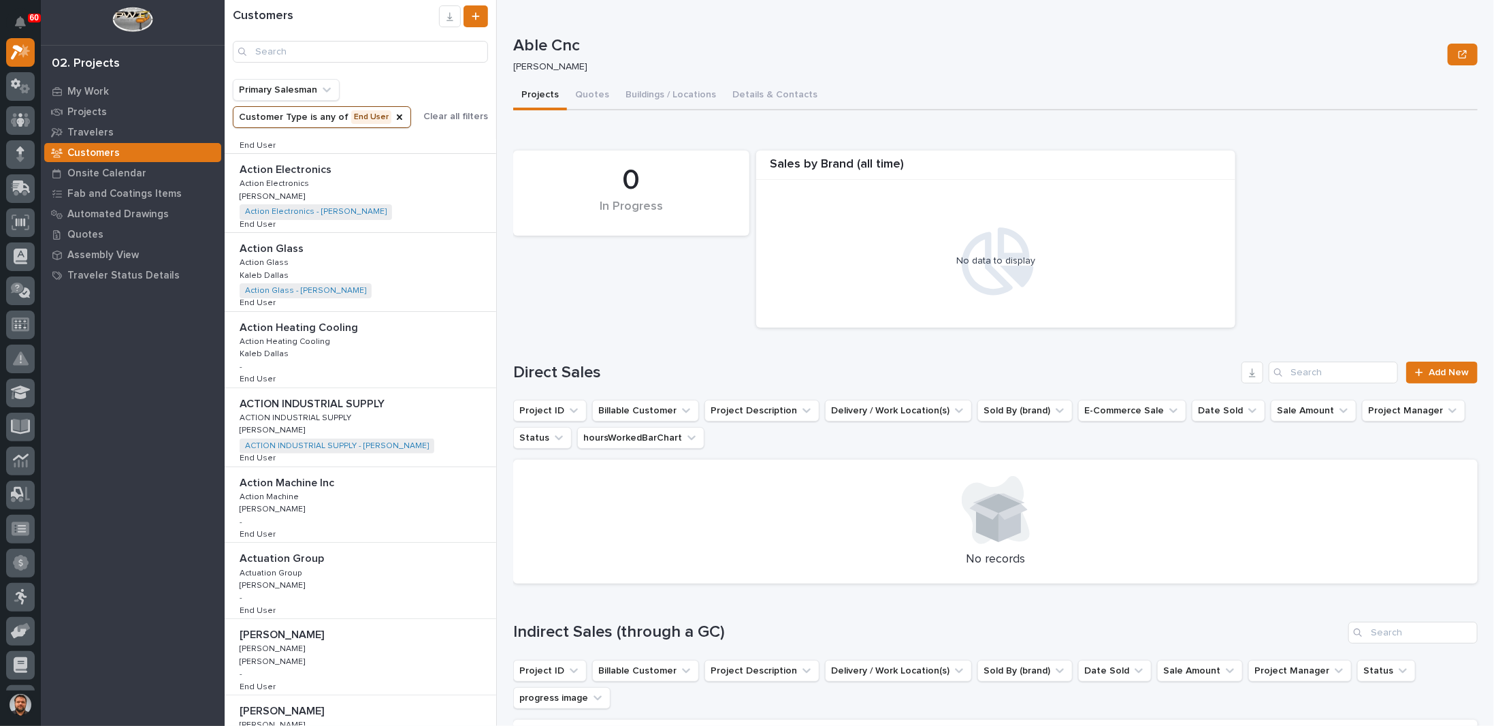
scroll to position [1260, 0]
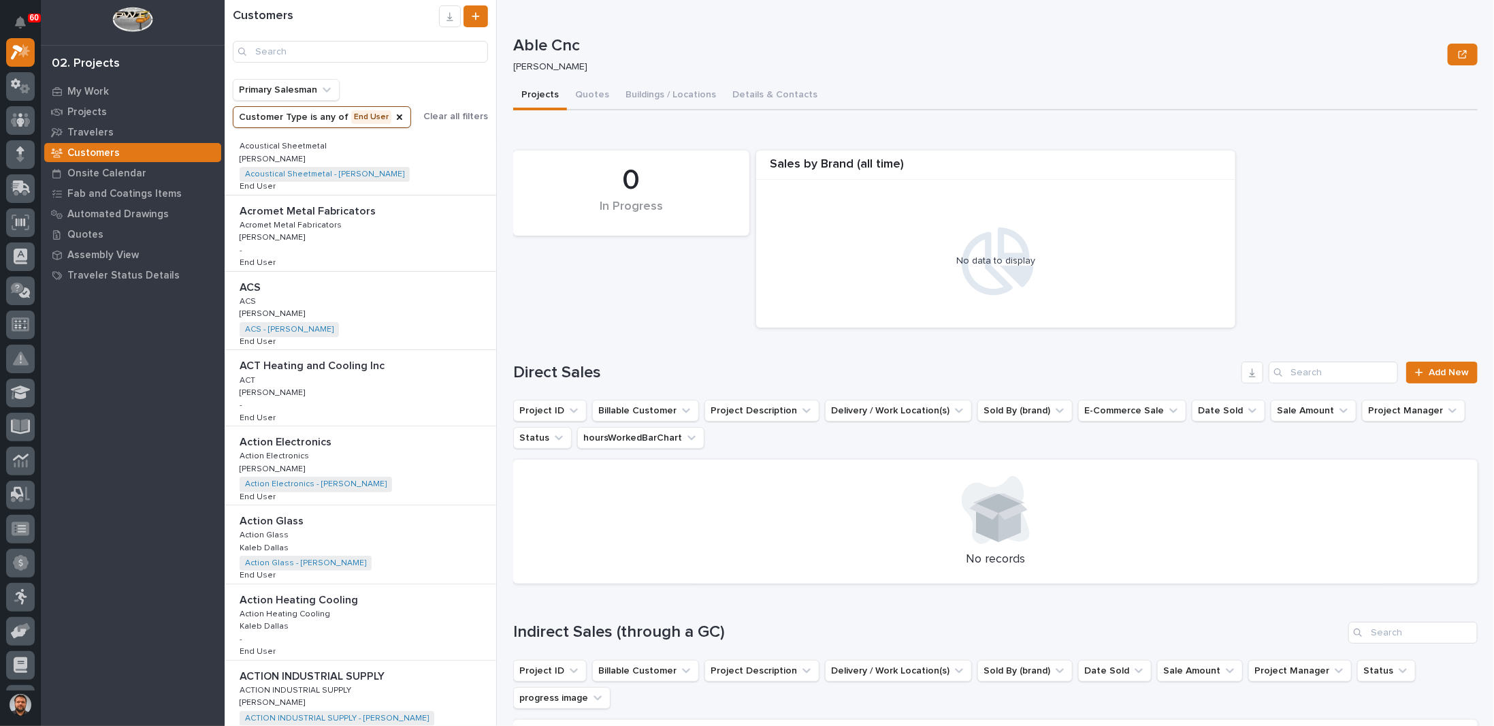
click at [398, 118] on button "Customer Type is any of End User" at bounding box center [322, 117] width 178 height 22
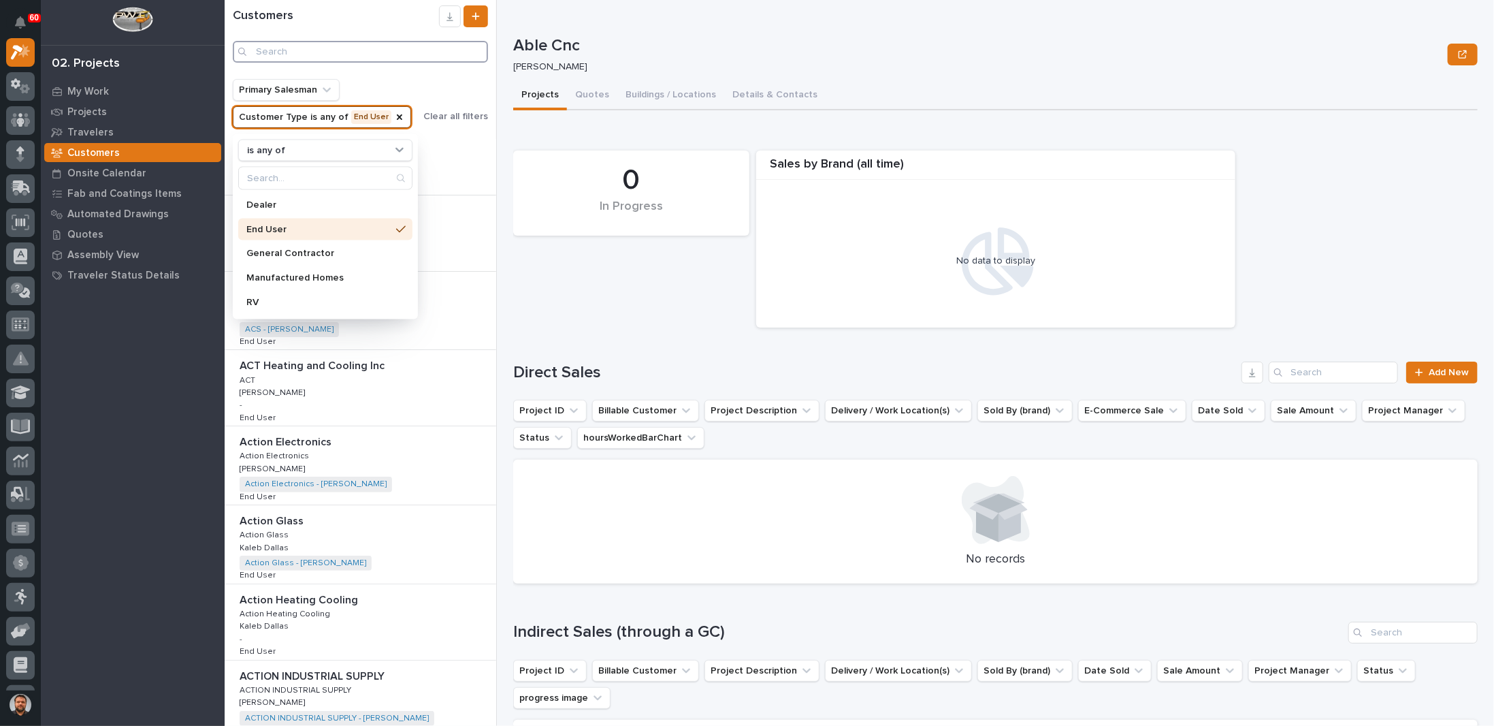
click at [423, 54] on input "Search" at bounding box center [360, 52] width 255 height 22
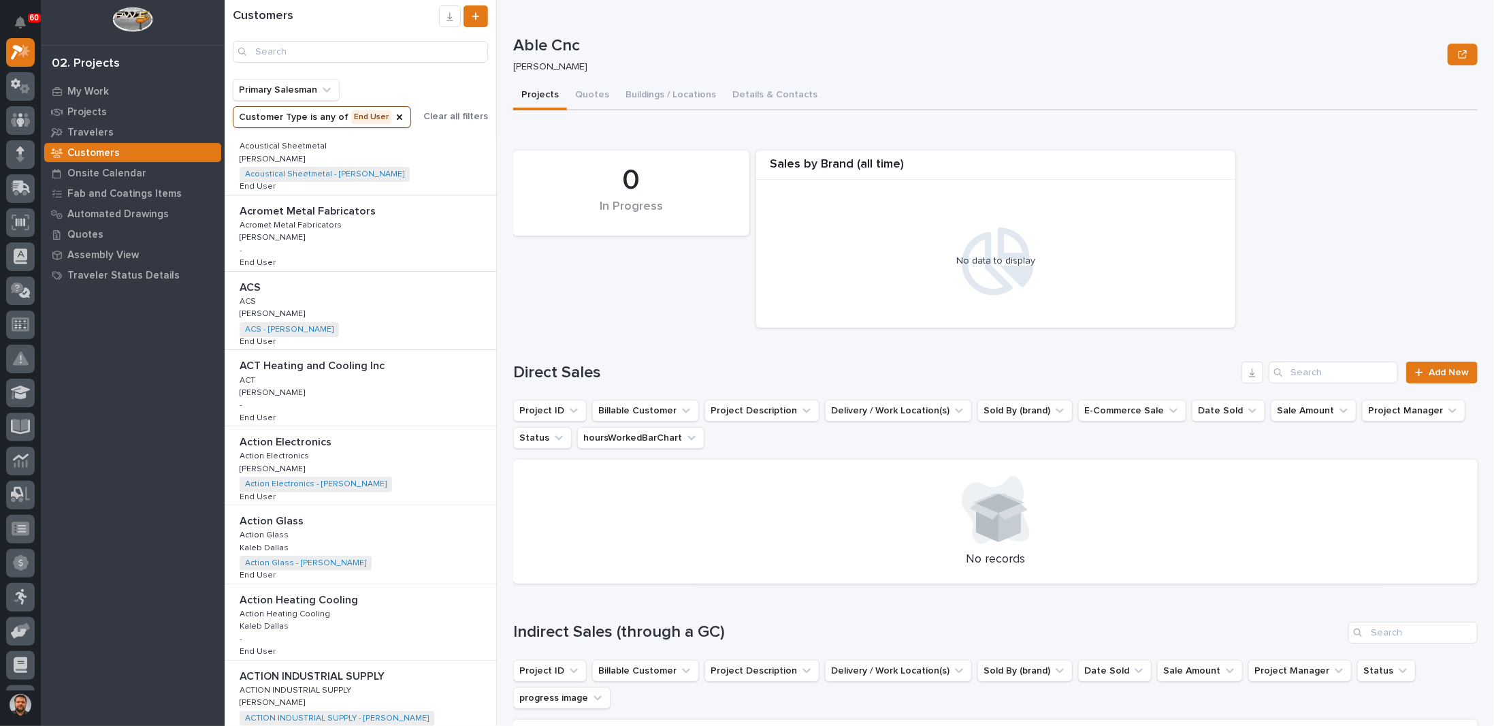
click at [426, 71] on div "Customers" at bounding box center [361, 39] width 272 height 79
click at [395, 114] on icon "Customer Type" at bounding box center [399, 117] width 11 height 11
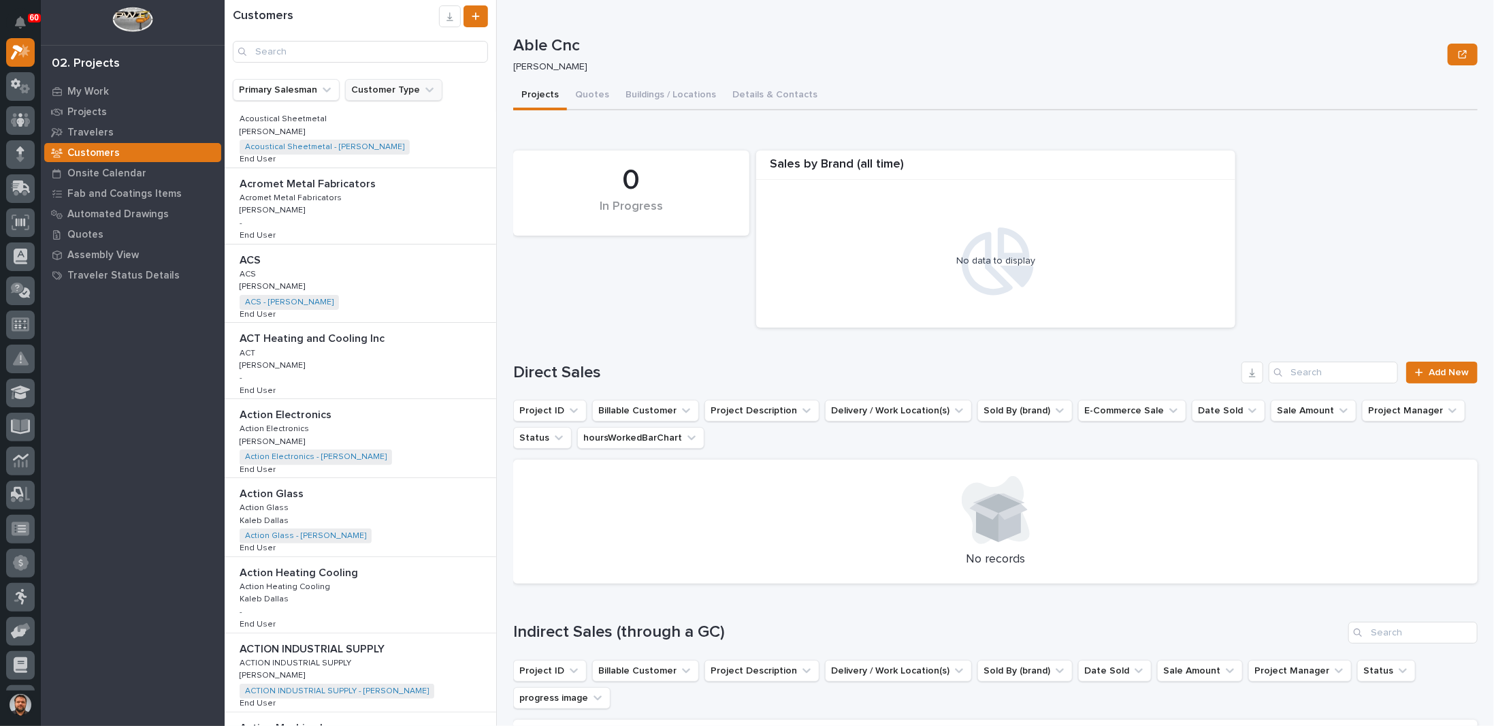
click at [394, 81] on button "Customer Type" at bounding box center [393, 90] width 97 height 22
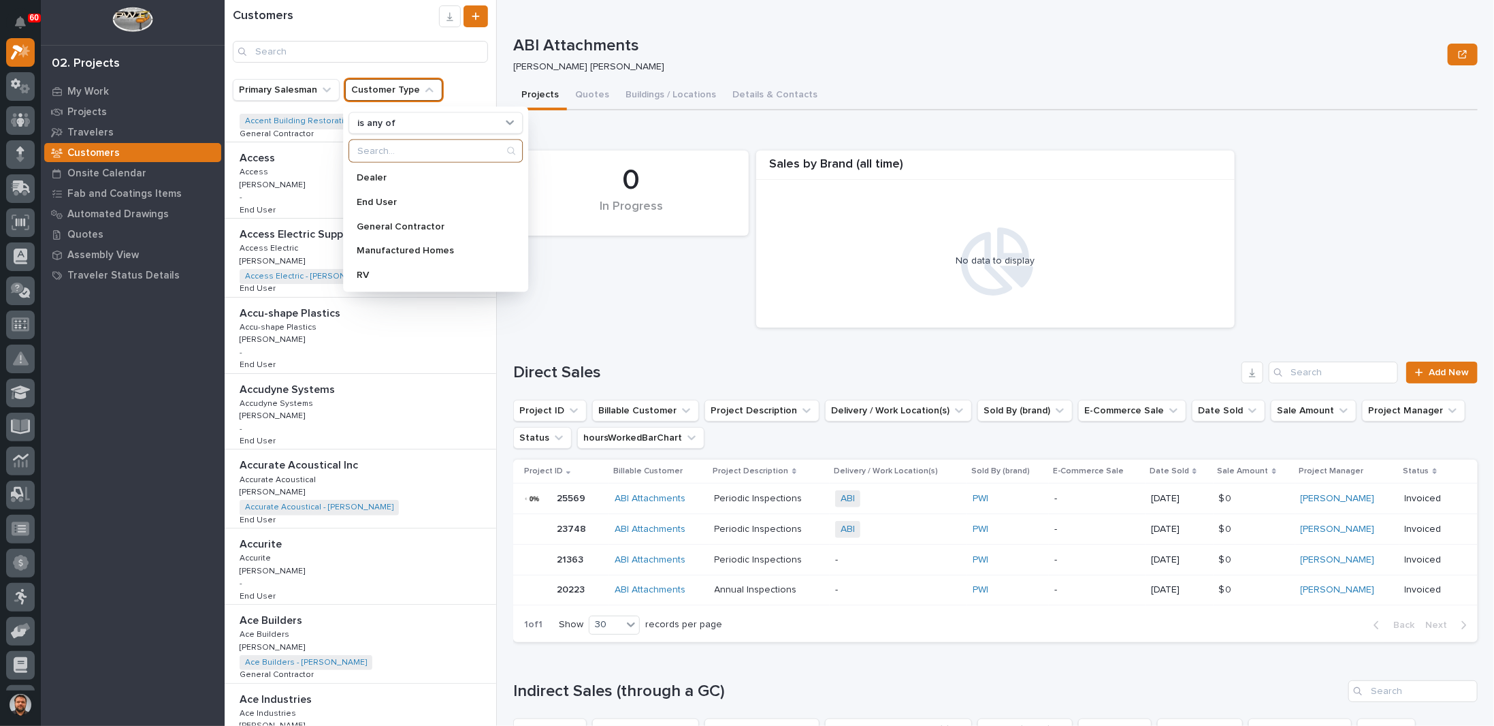
scroll to position [1751, 0]
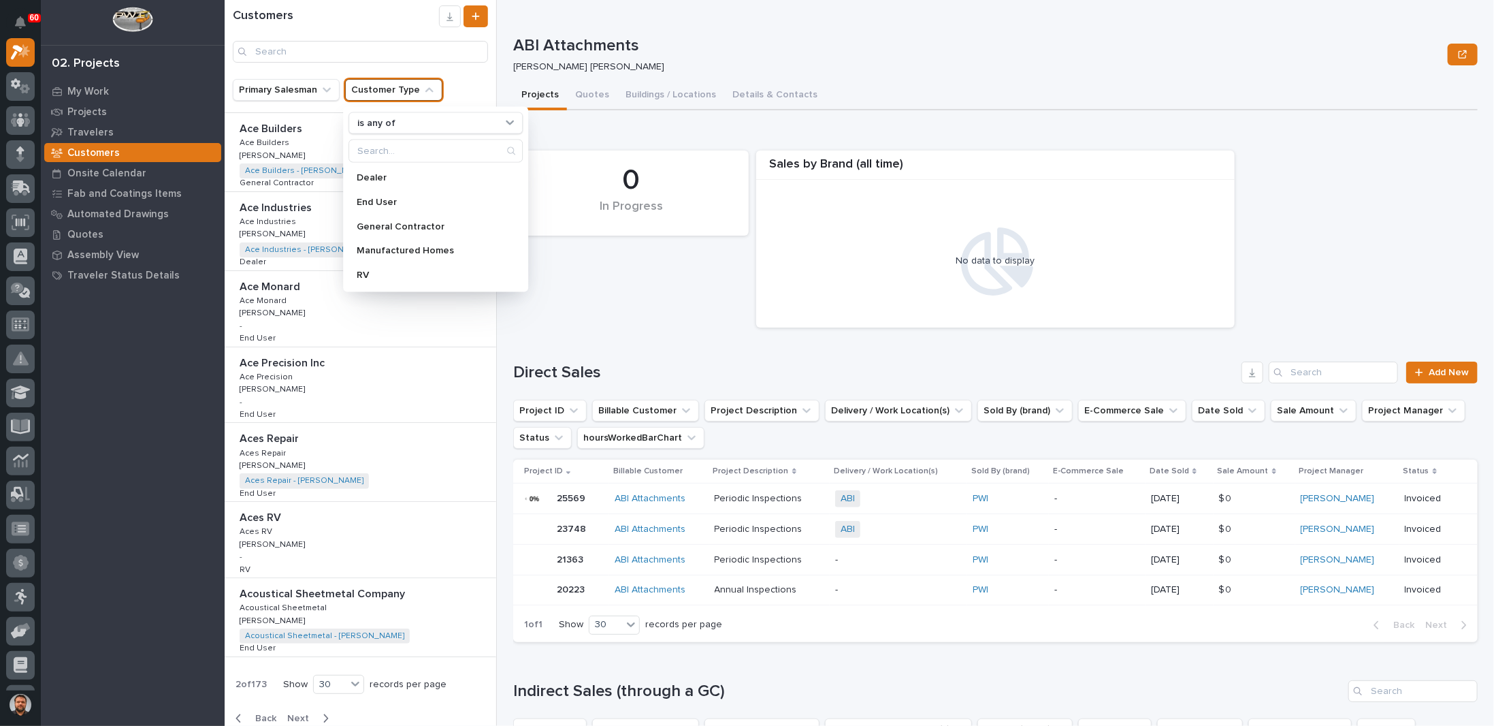
click at [451, 77] on div "Customers" at bounding box center [361, 39] width 272 height 79
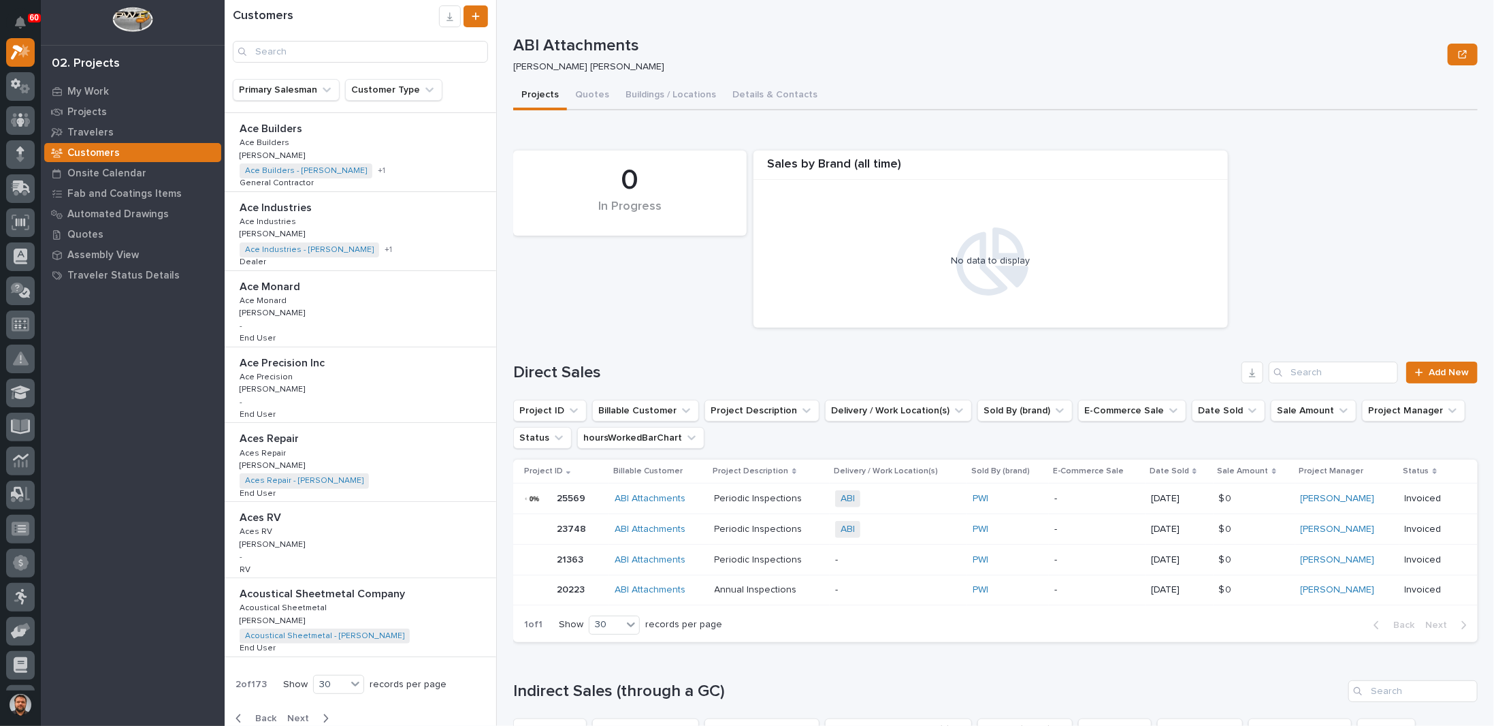
click at [349, 138] on div "Ace Builders Ace Builders Ace Builders Ace Builders [PERSON_NAME] [PERSON_NAME]…" at bounding box center [361, 152] width 272 height 78
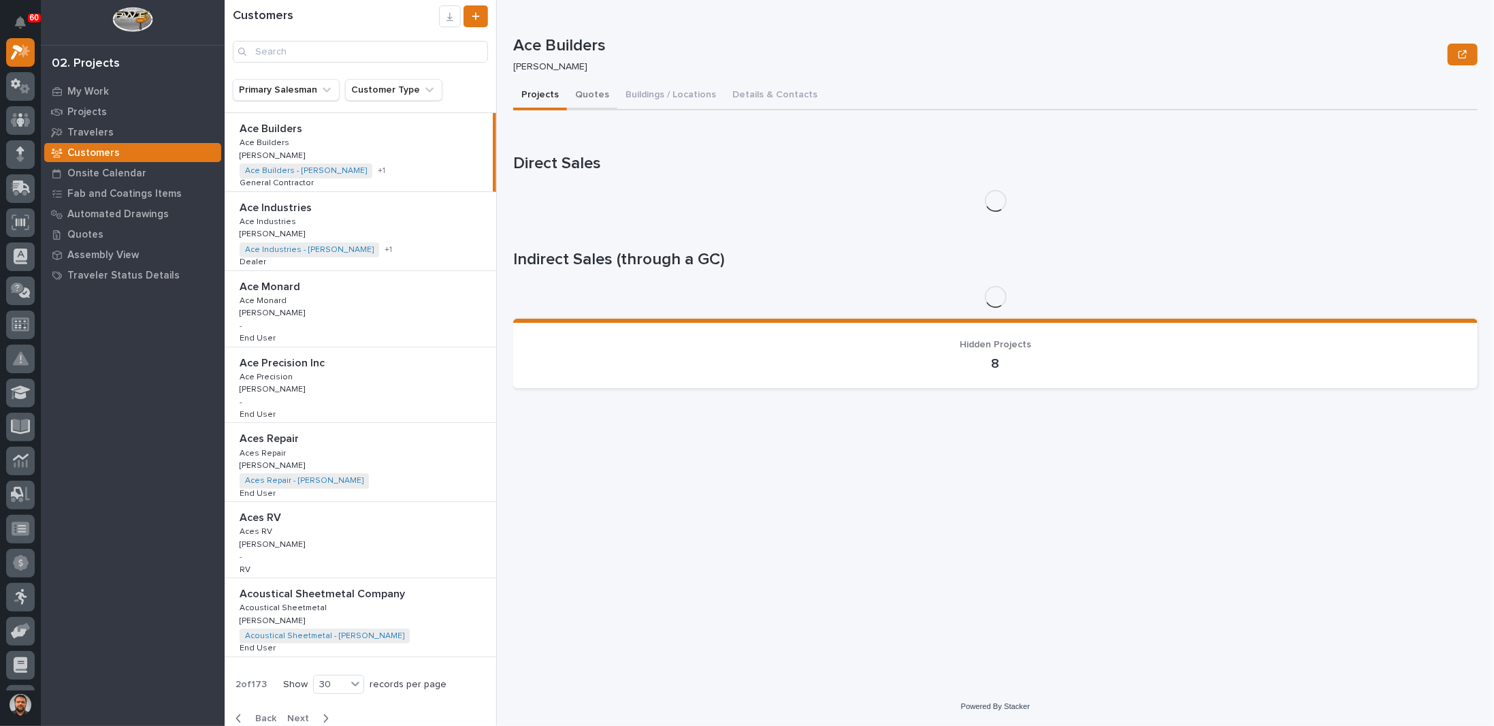
click at [587, 93] on button "Quotes" at bounding box center [592, 96] width 50 height 29
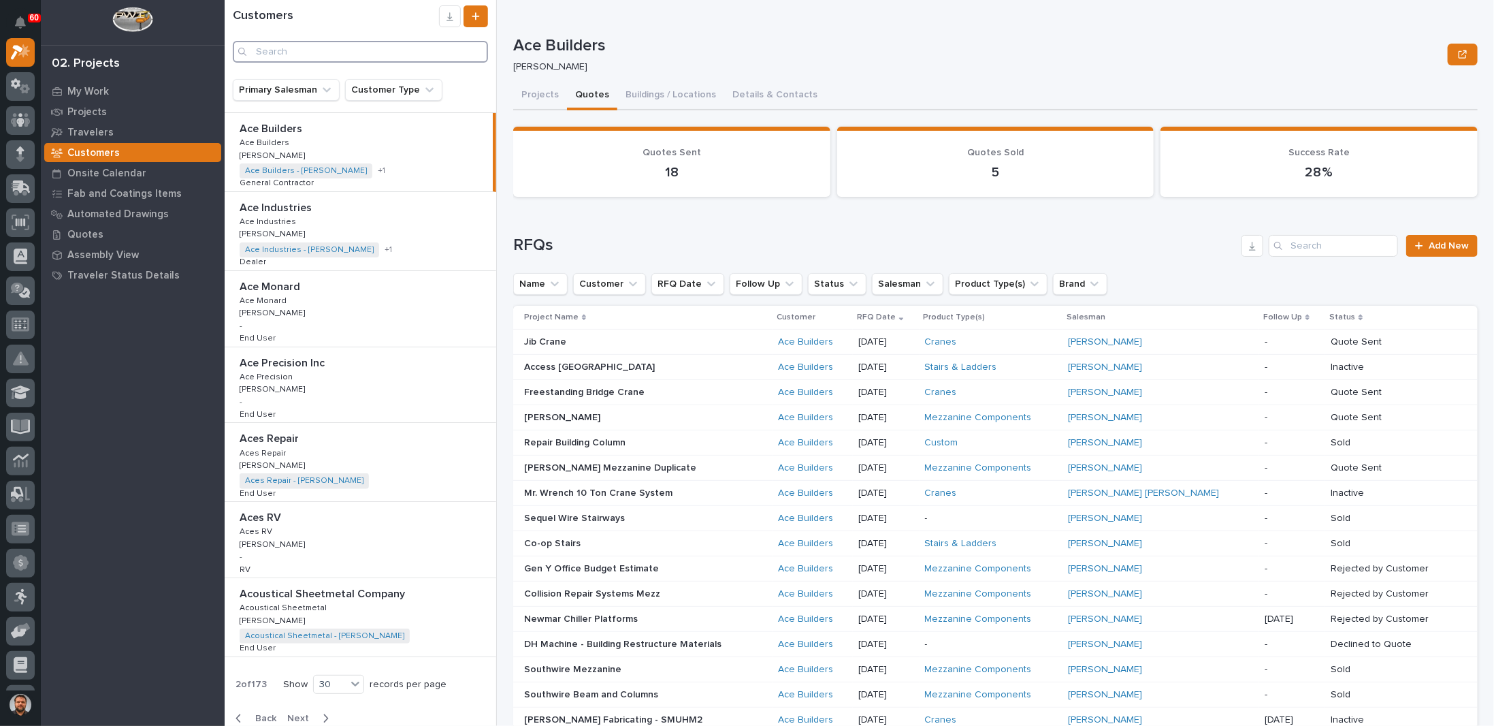
click at [298, 51] on input "Search" at bounding box center [360, 52] width 255 height 22
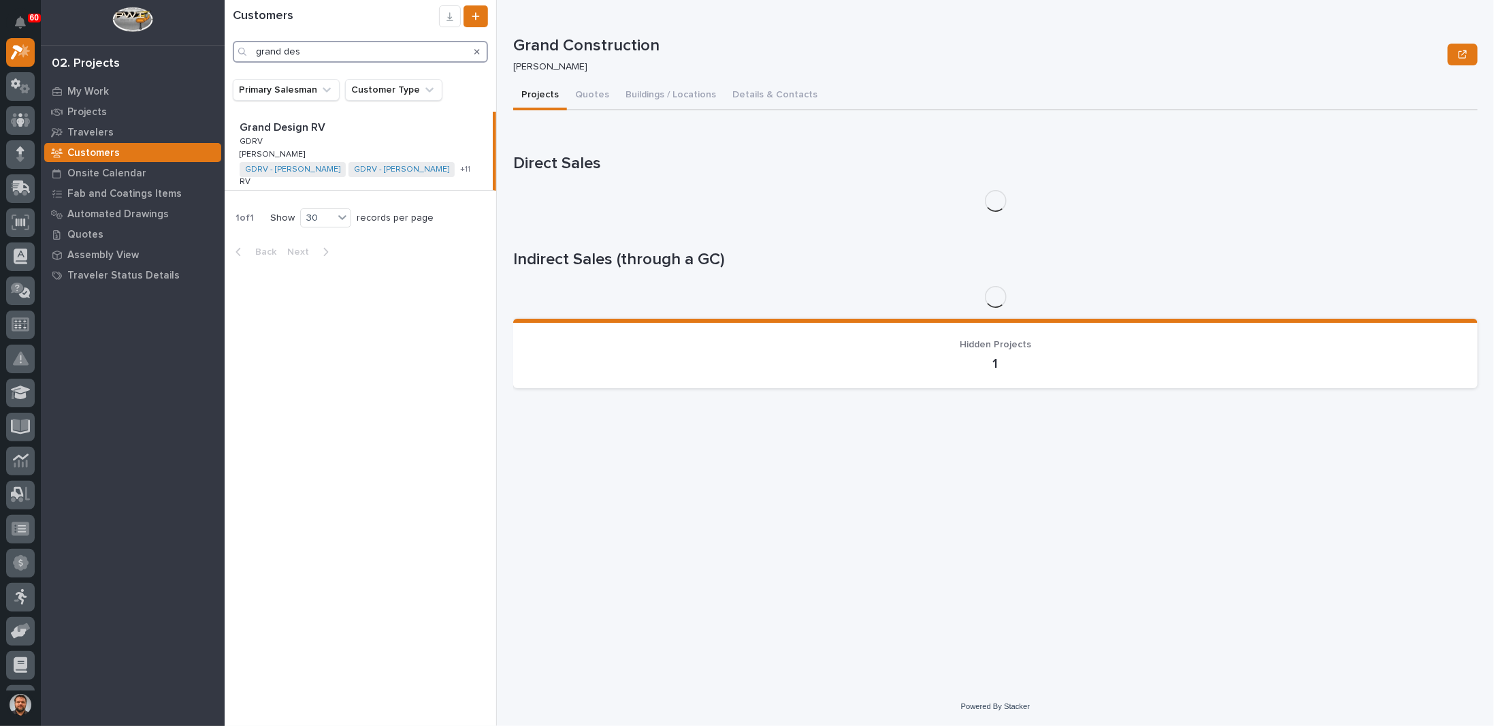
type input "grand des"
click at [359, 143] on div "Grand Design RV Grand Design RV GDRV GDRV [PERSON_NAME] [PERSON_NAME] GDRV - [P…" at bounding box center [359, 151] width 268 height 78
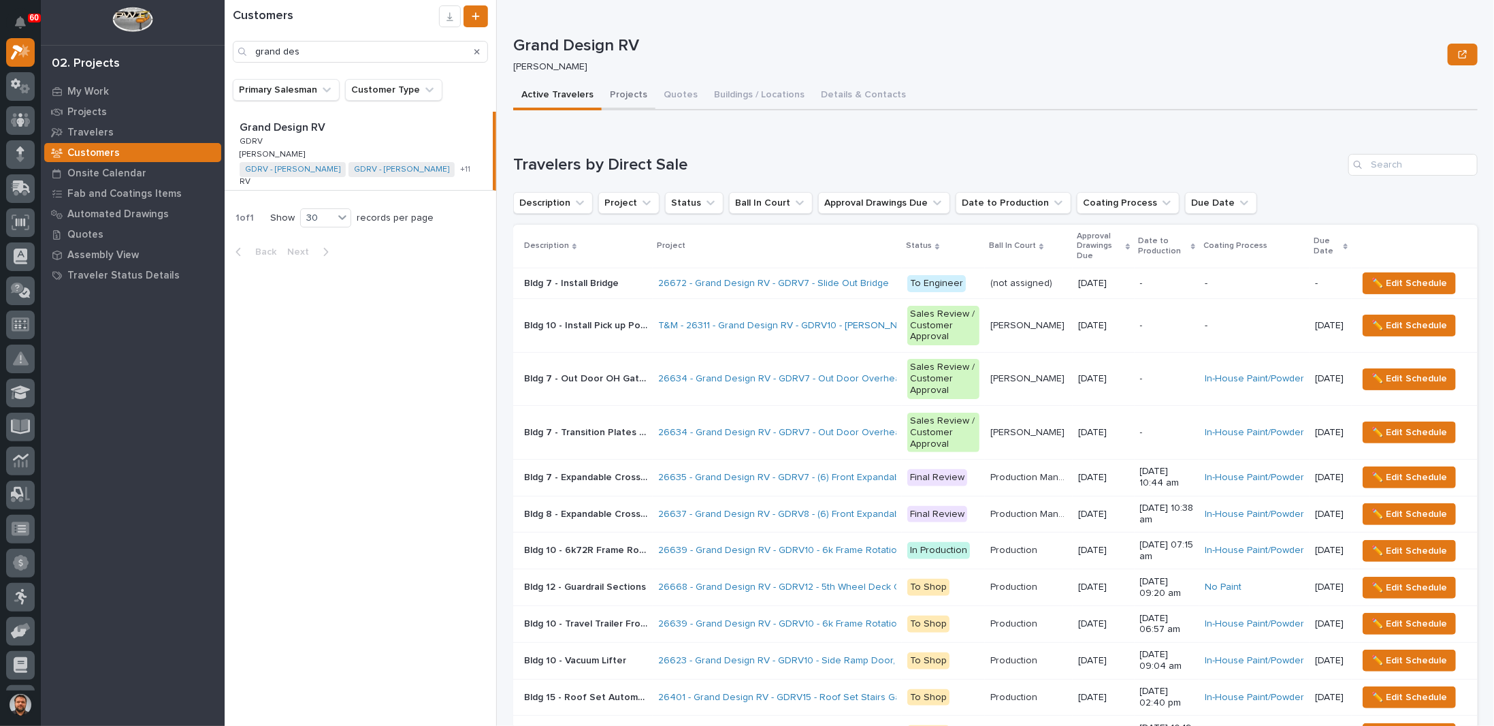
click at [616, 90] on button "Projects" at bounding box center [629, 96] width 54 height 29
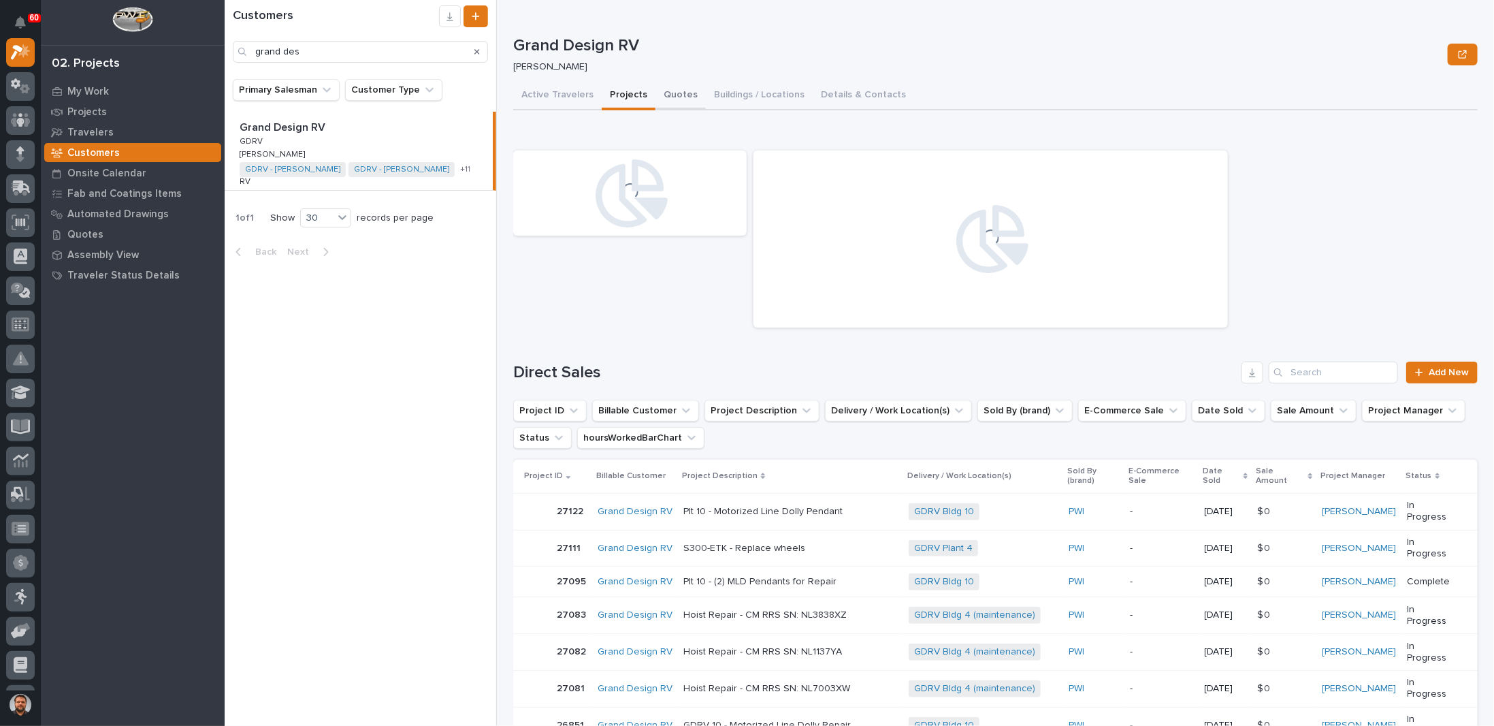
click at [676, 95] on button "Quotes" at bounding box center [681, 96] width 50 height 29
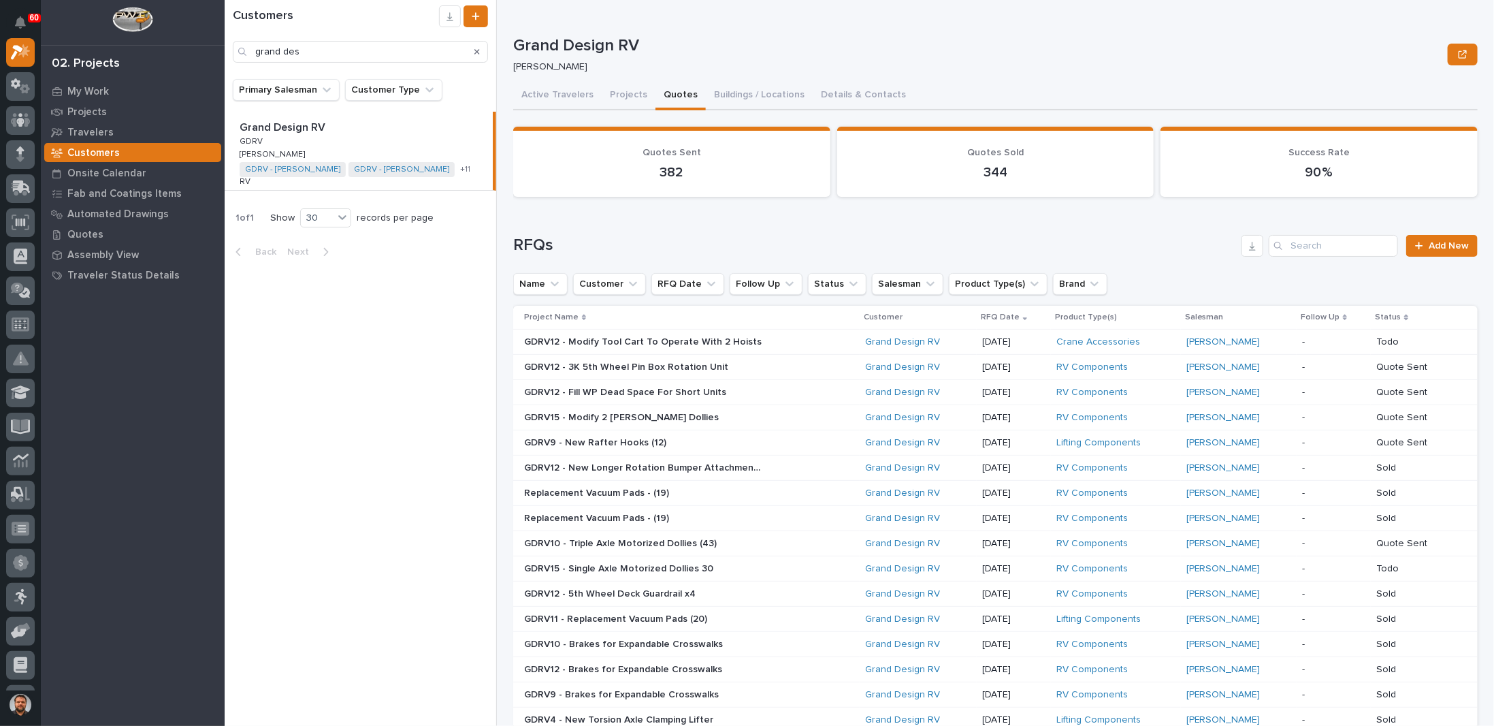
click at [477, 54] on icon "Search" at bounding box center [477, 52] width 5 height 8
click at [104, 152] on p "Customers" at bounding box center [93, 153] width 52 height 12
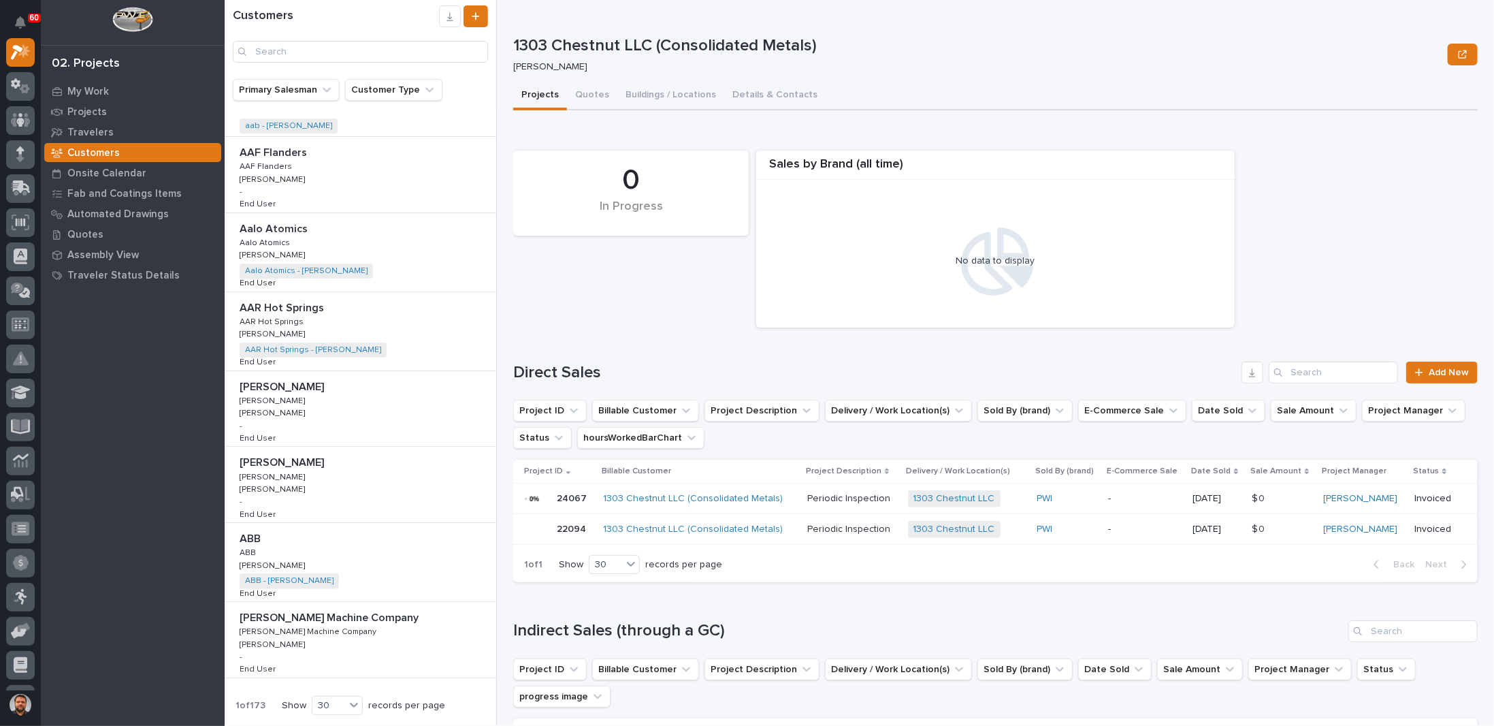
scroll to position [1740, 0]
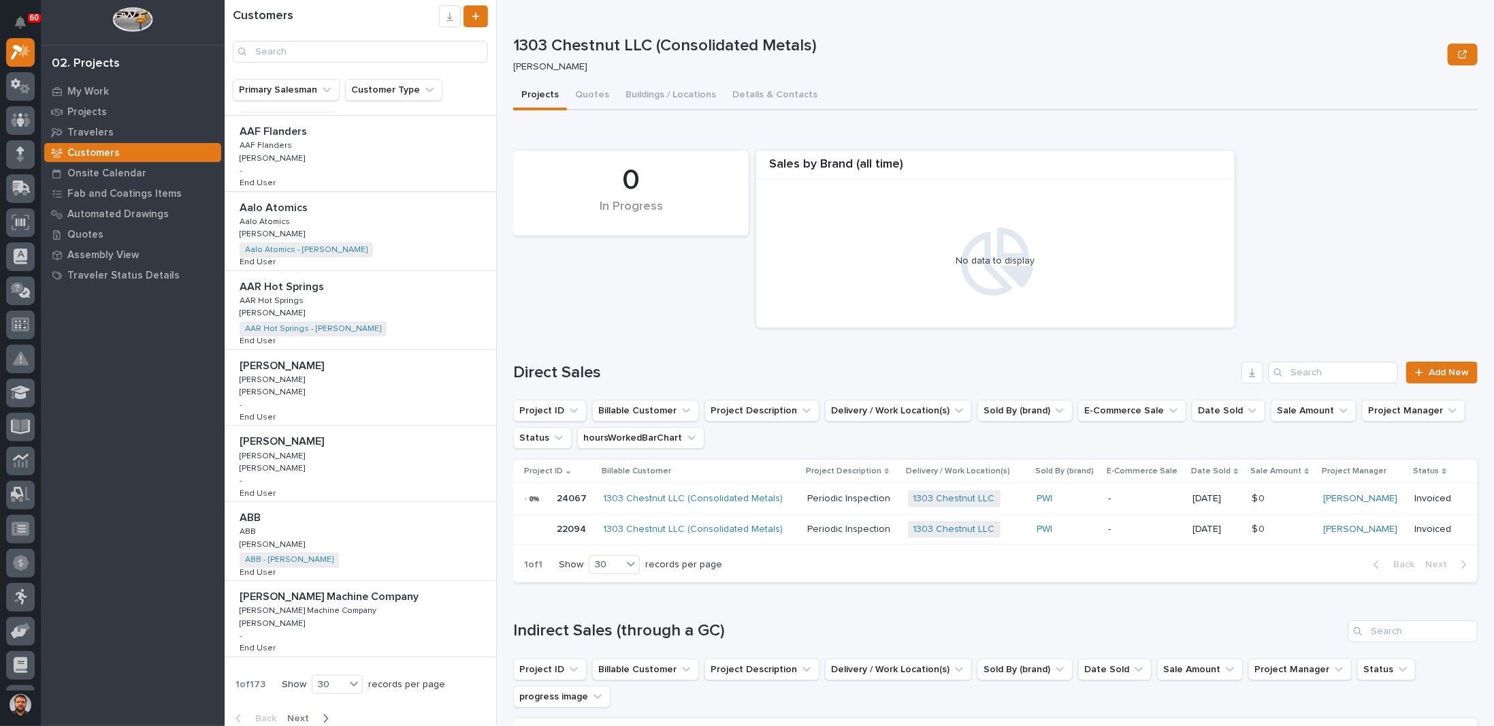
click at [101, 148] on p "Customers" at bounding box center [93, 153] width 52 height 12
